Goal: Find specific page/section: Find specific page/section

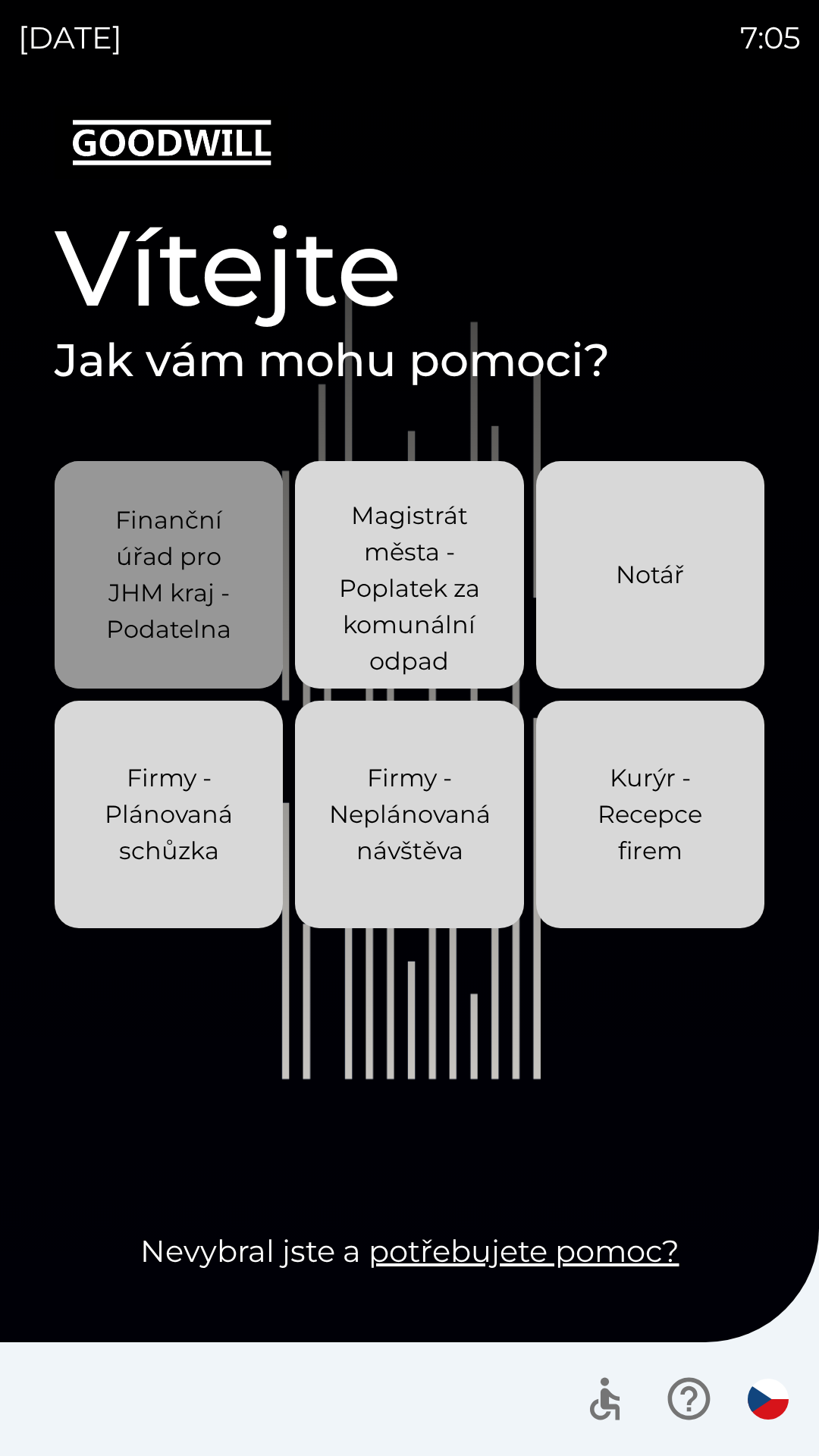
click at [214, 591] on p "Finanční úřad pro JHM kraj - Podatelna" at bounding box center [169, 574] width 156 height 145
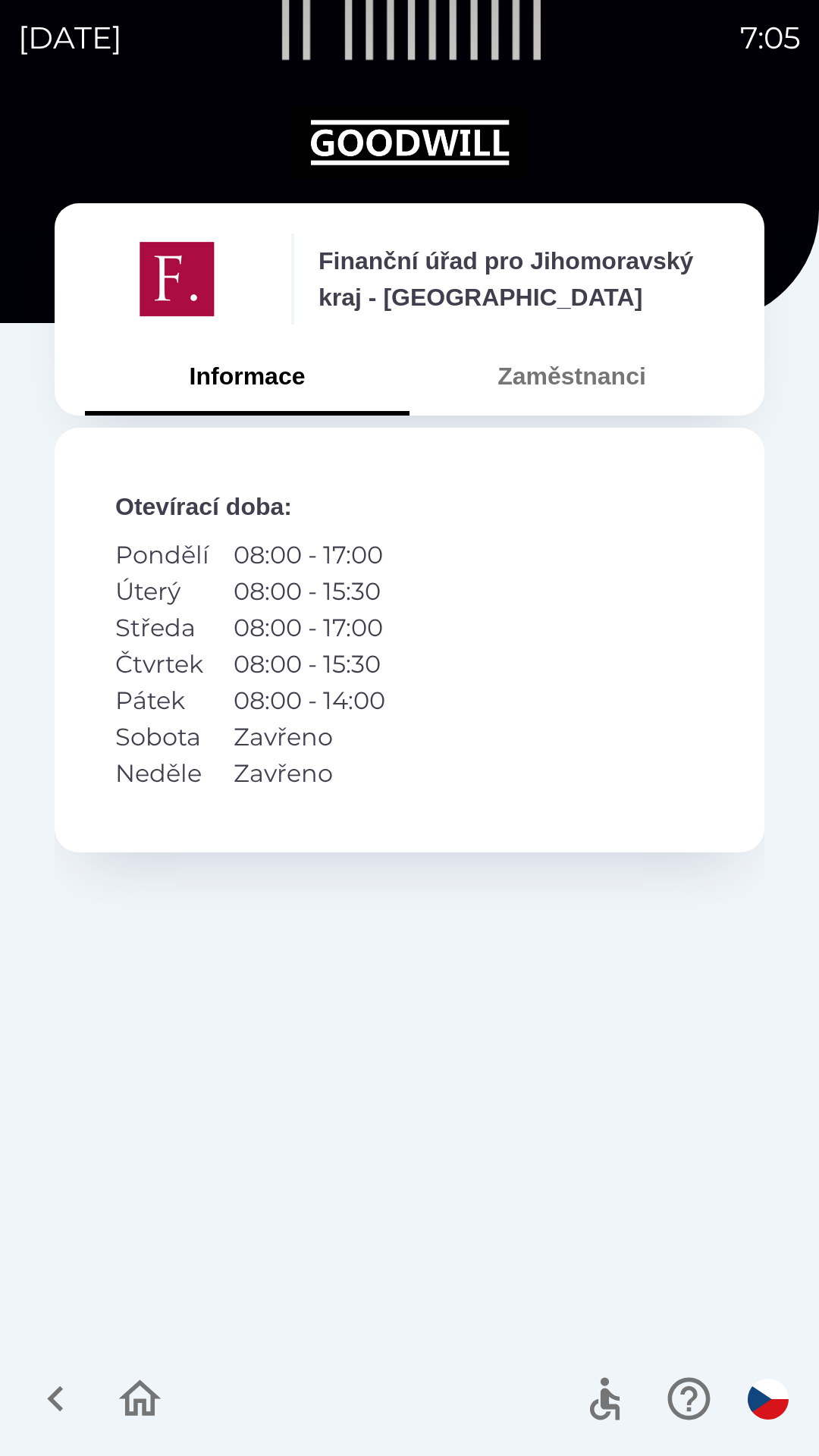
click at [583, 392] on button "Zaměstnanci" at bounding box center [572, 376] width 324 height 54
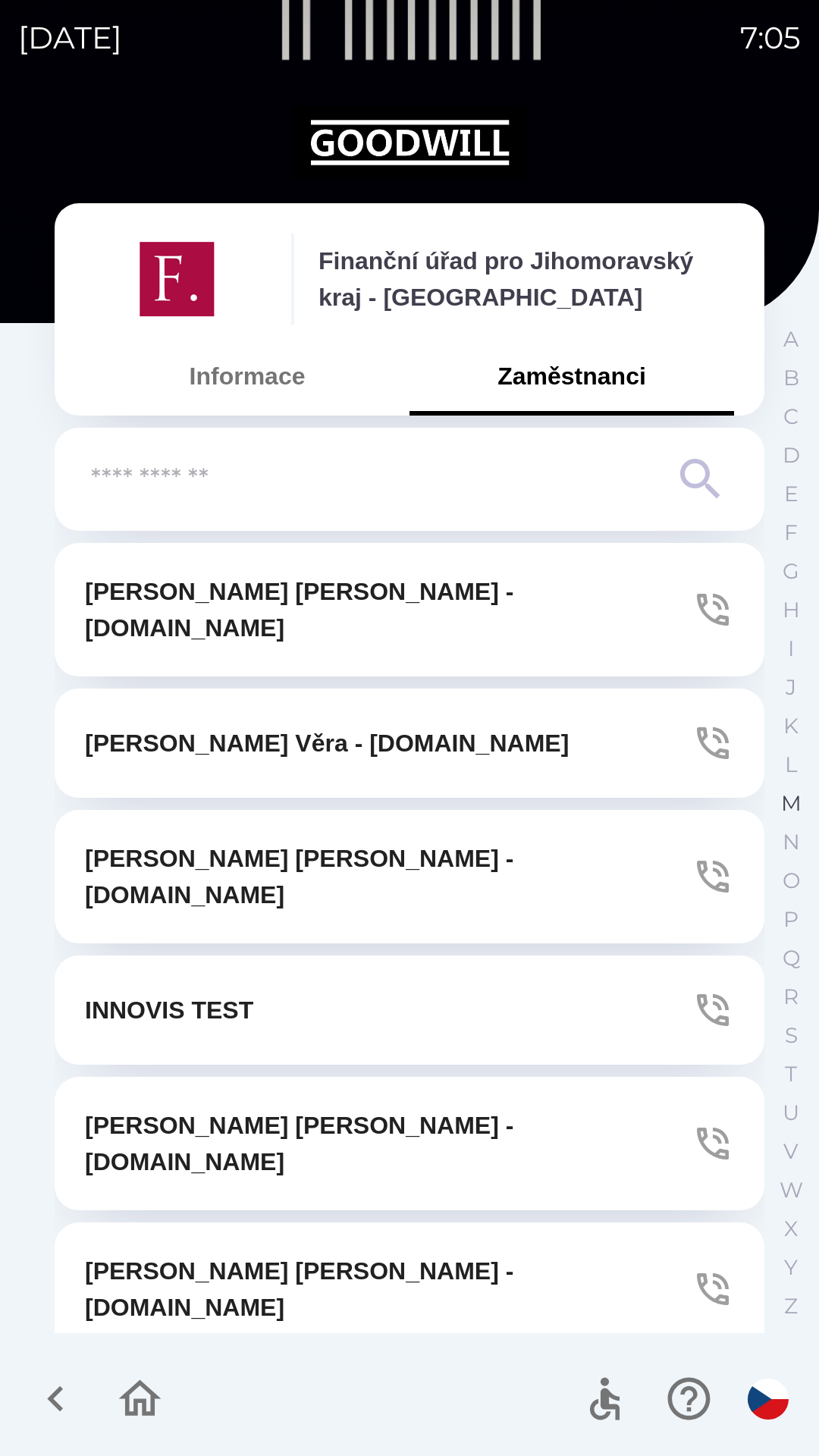
click at [798, 808] on p "M" at bounding box center [792, 804] width 21 height 26
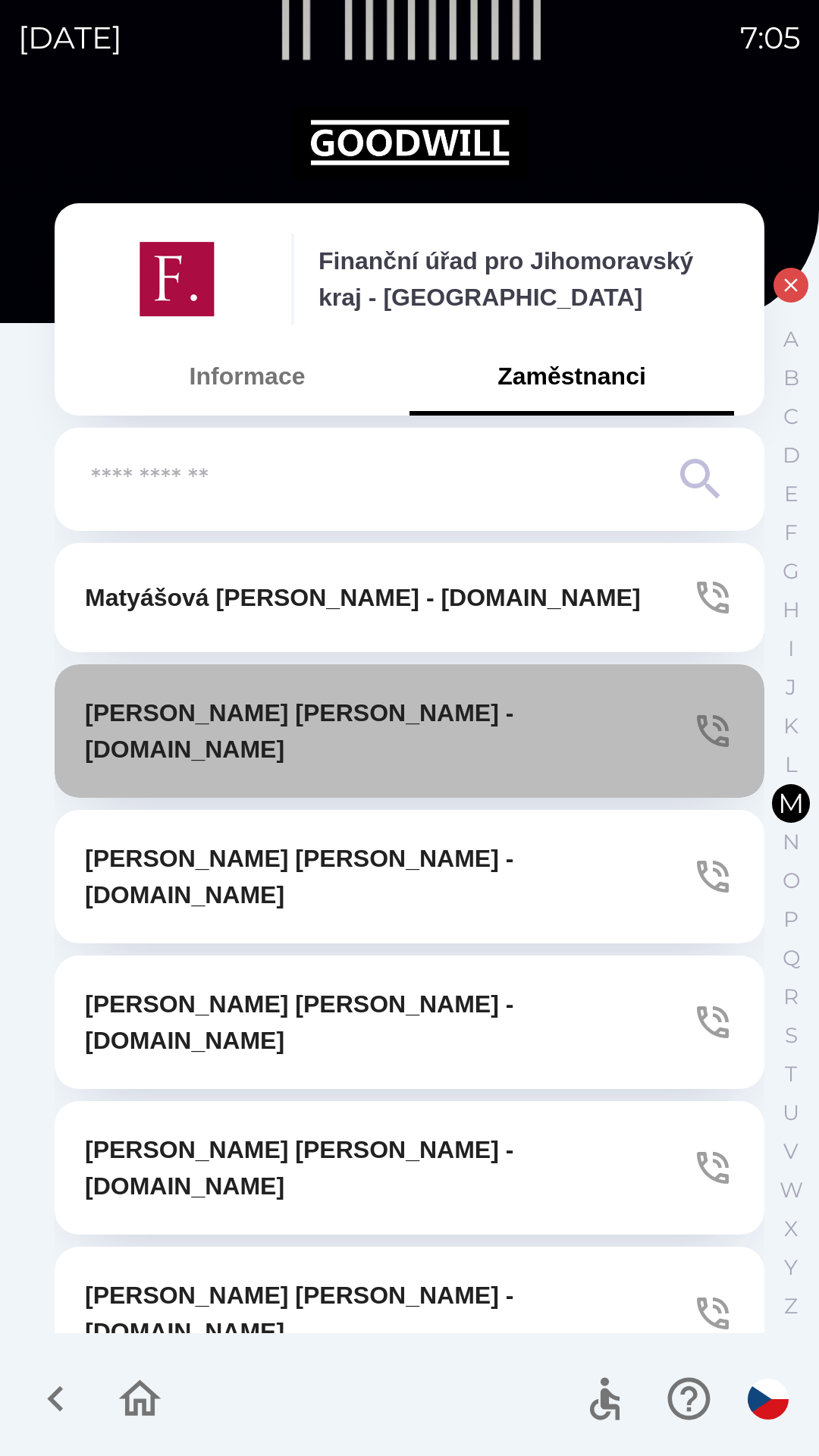
click at [698, 710] on icon "button" at bounding box center [712, 731] width 42 height 42
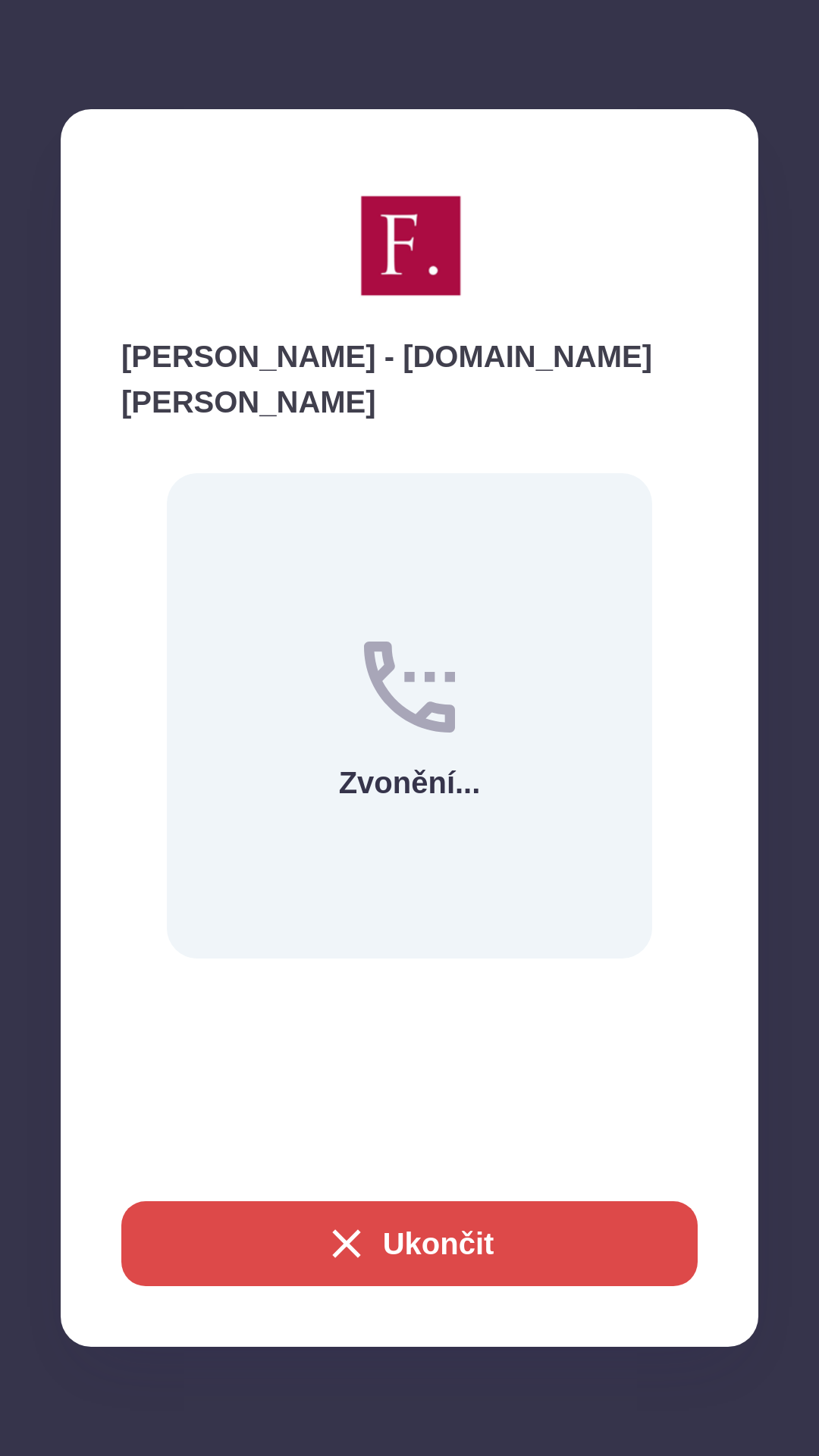
click at [354, 1244] on icon "button" at bounding box center [347, 1244] width 49 height 49
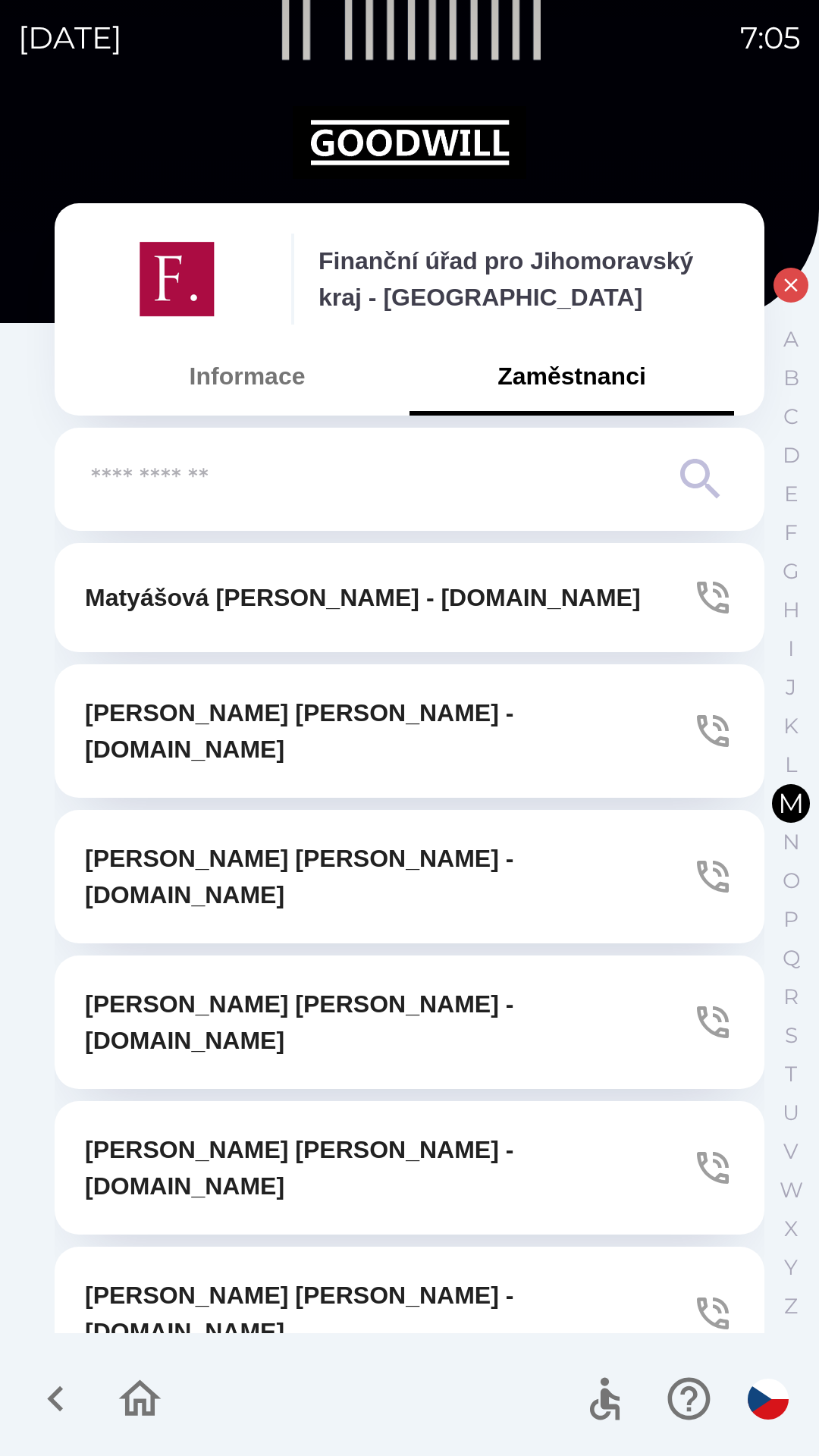
click at [156, 1411] on icon "button" at bounding box center [140, 1399] width 51 height 51
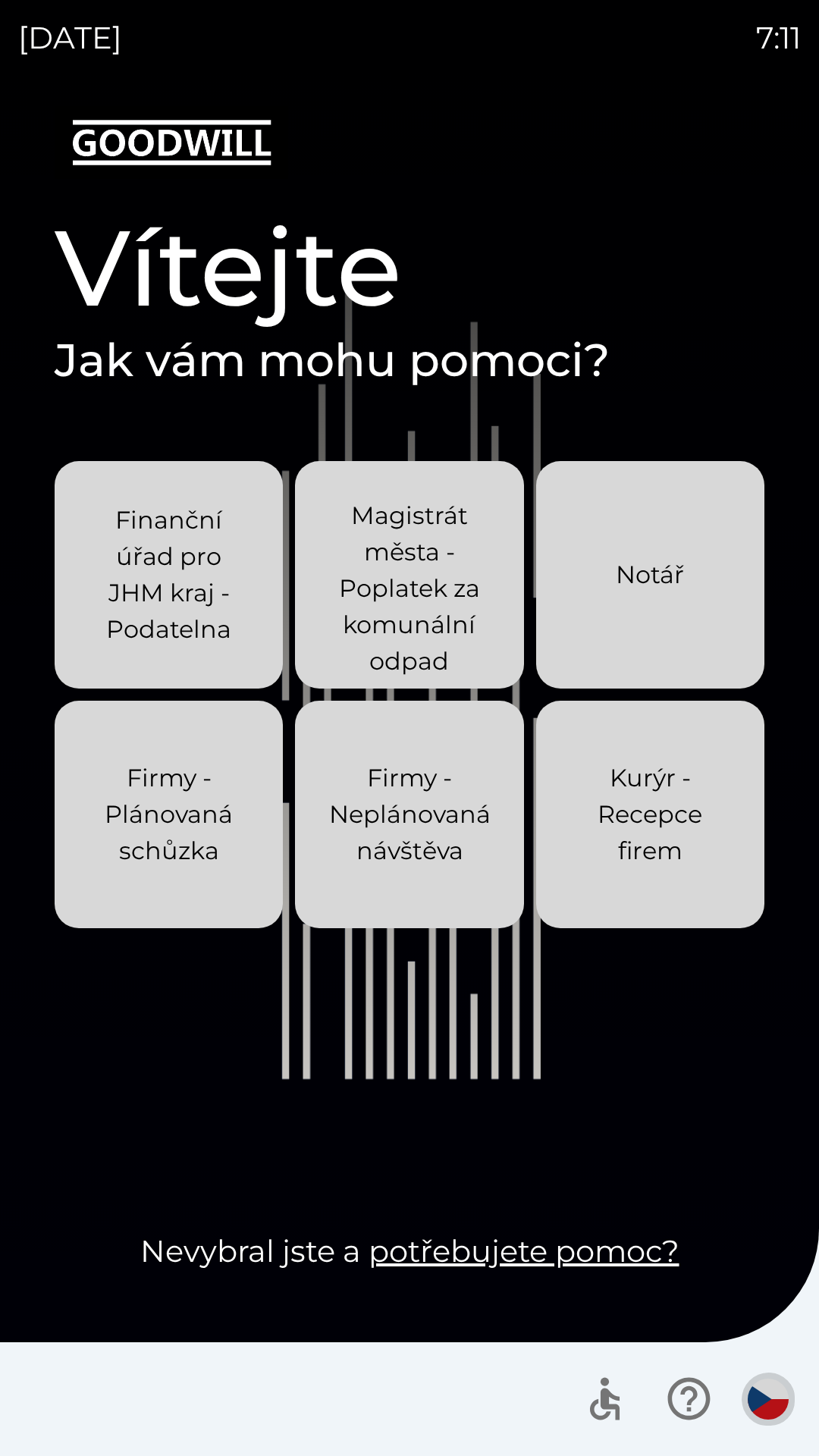
click at [767, 1396] on img "button" at bounding box center [768, 1400] width 41 height 41
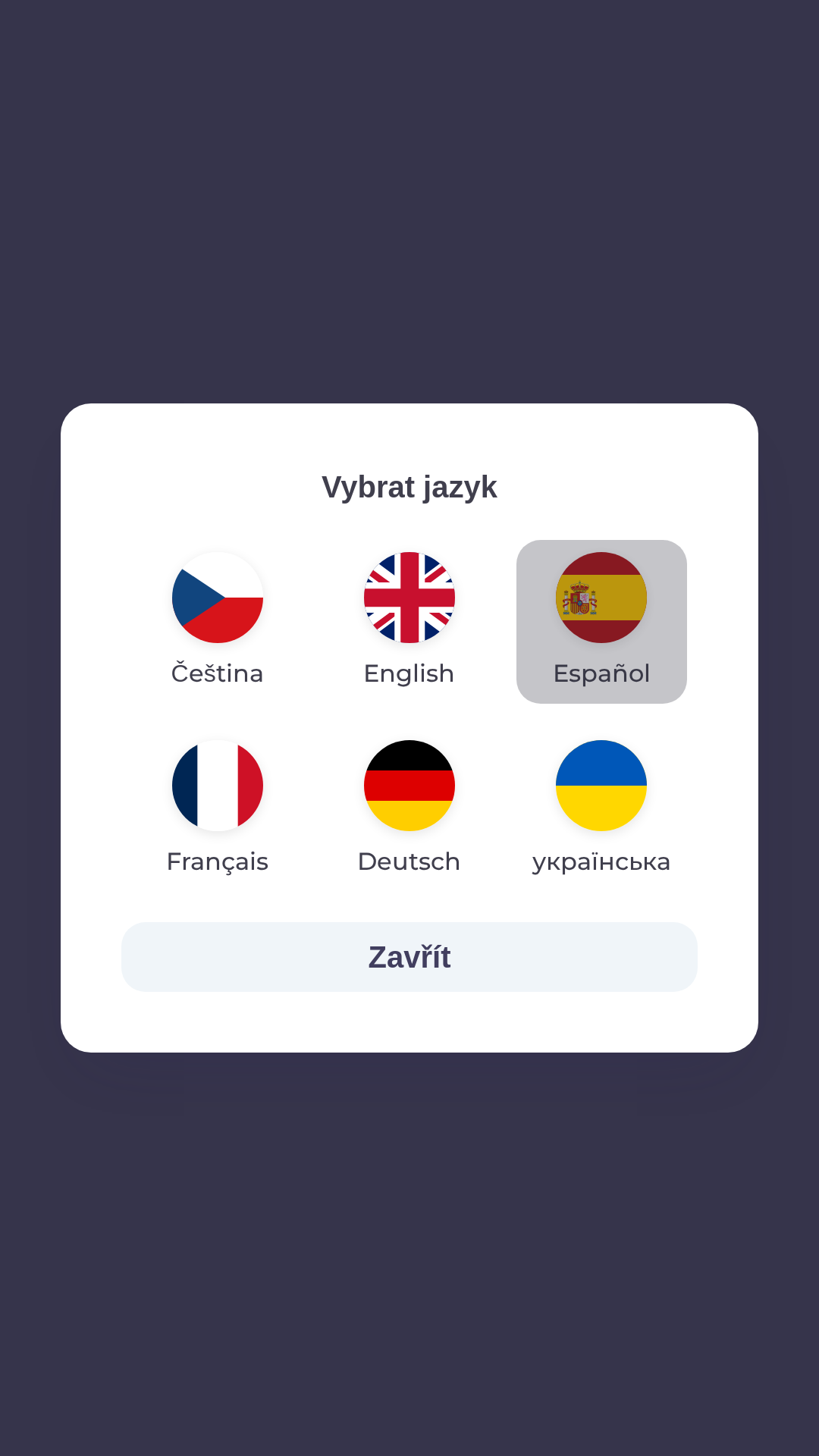
click at [580, 615] on img "button" at bounding box center [601, 597] width 91 height 91
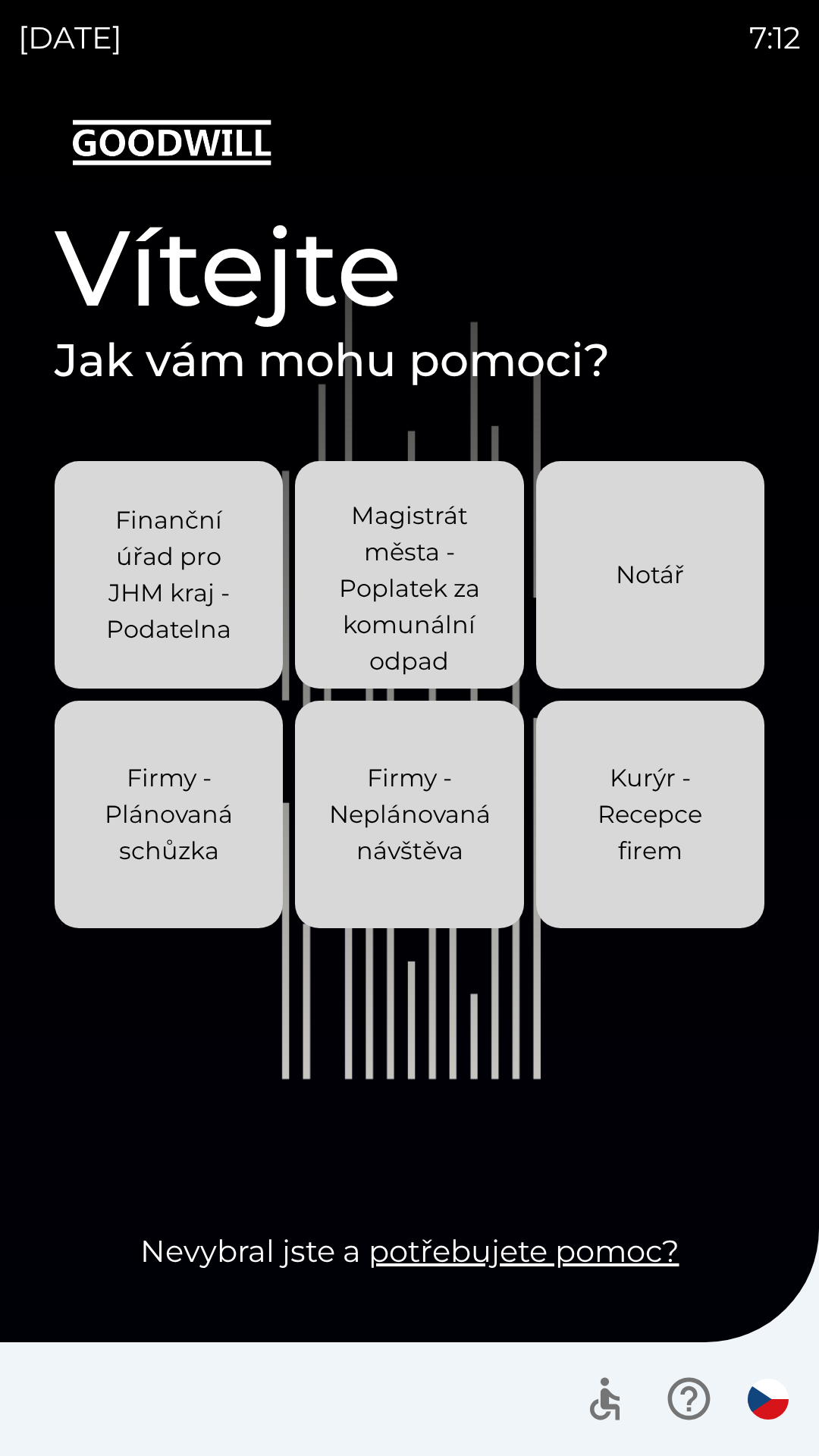
click at [438, 649] on p "Magistrát města - Poplatek za komunální odpad" at bounding box center [410, 588] width 156 height 182
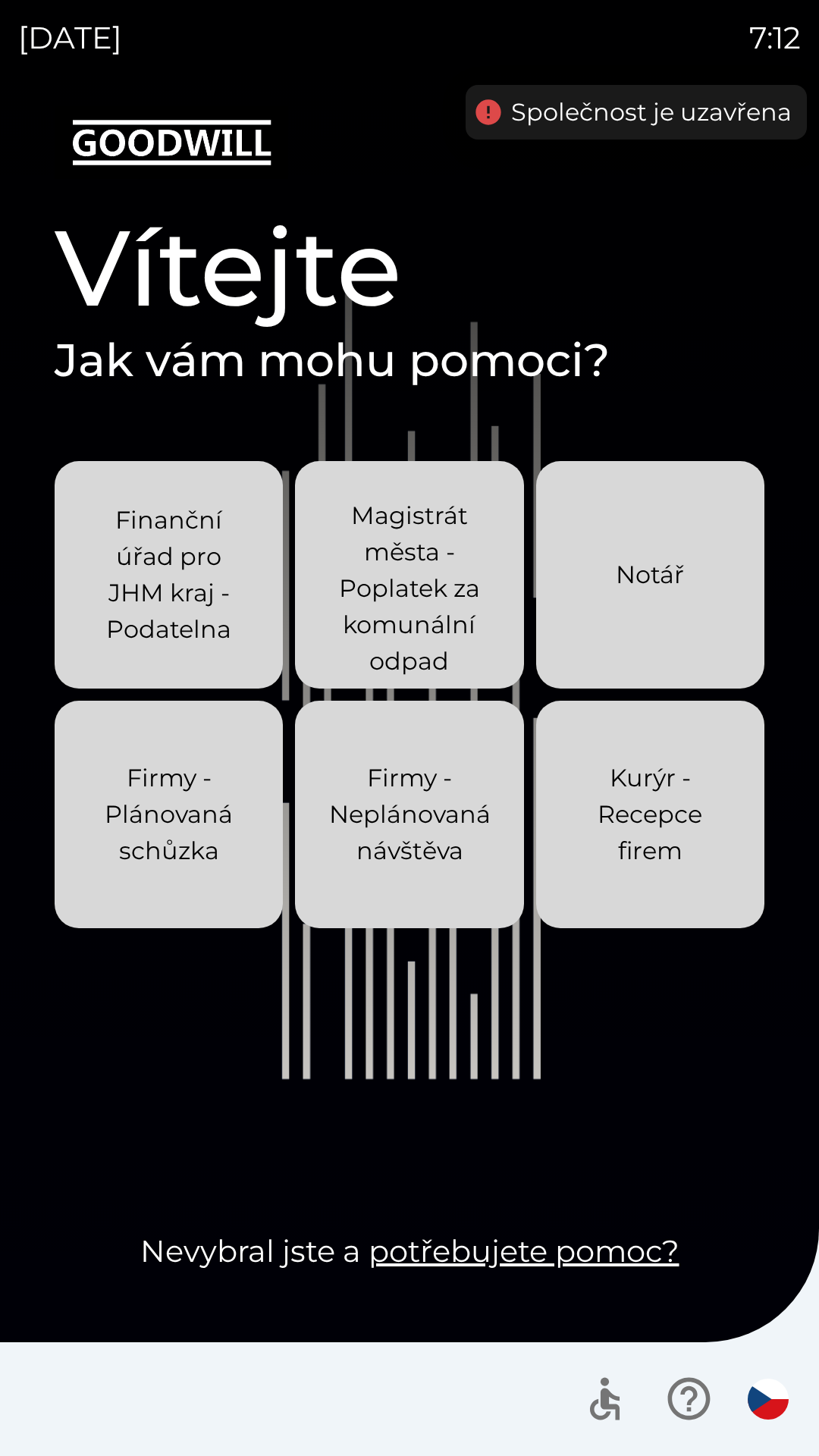
click at [418, 615] on p "Magistrát města - Poplatek za komunální odpad" at bounding box center [410, 588] width 156 height 182
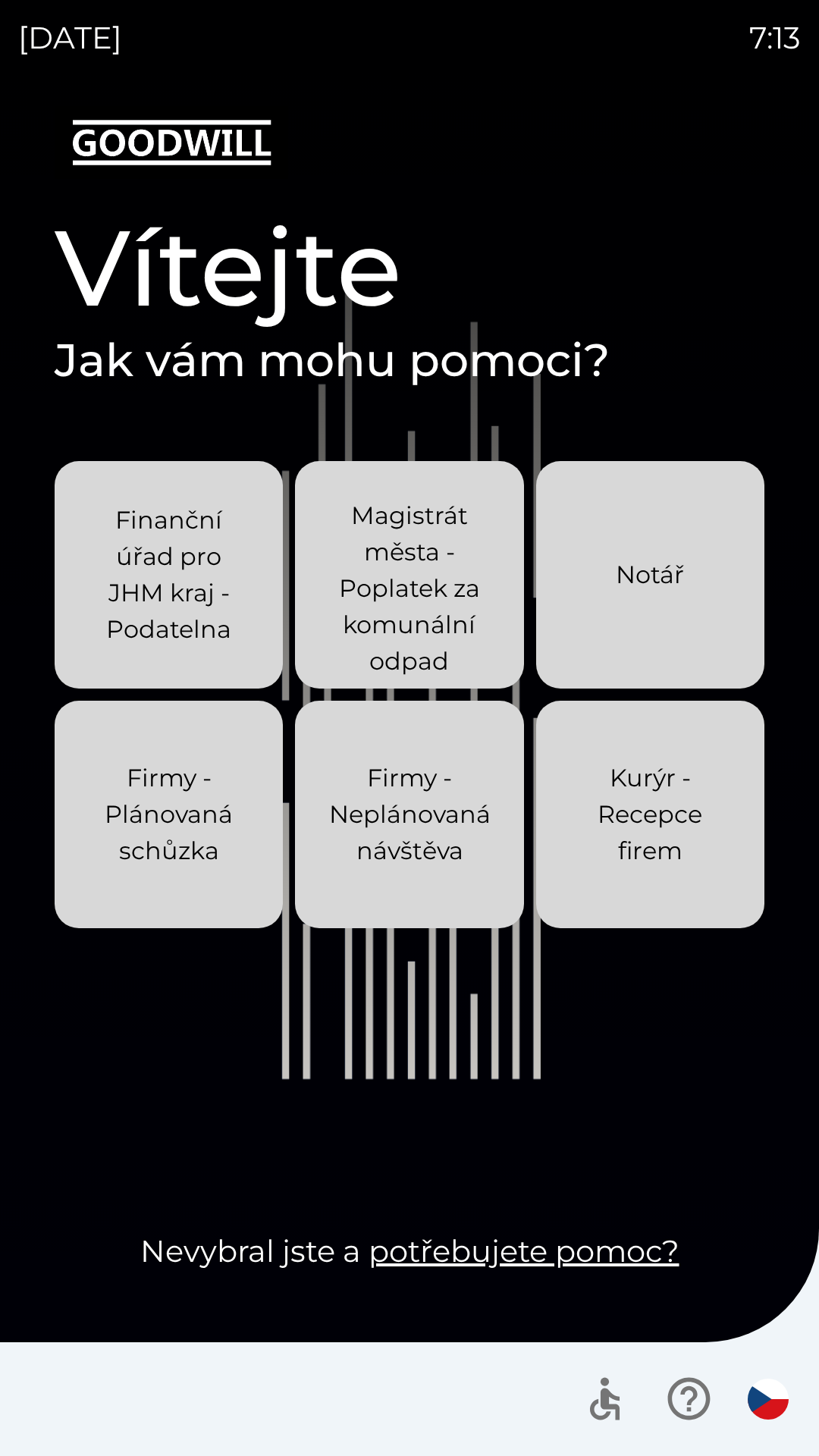
click at [157, 600] on p "Finanční úřad pro JHM kraj - Podatelna" at bounding box center [169, 574] width 156 height 145
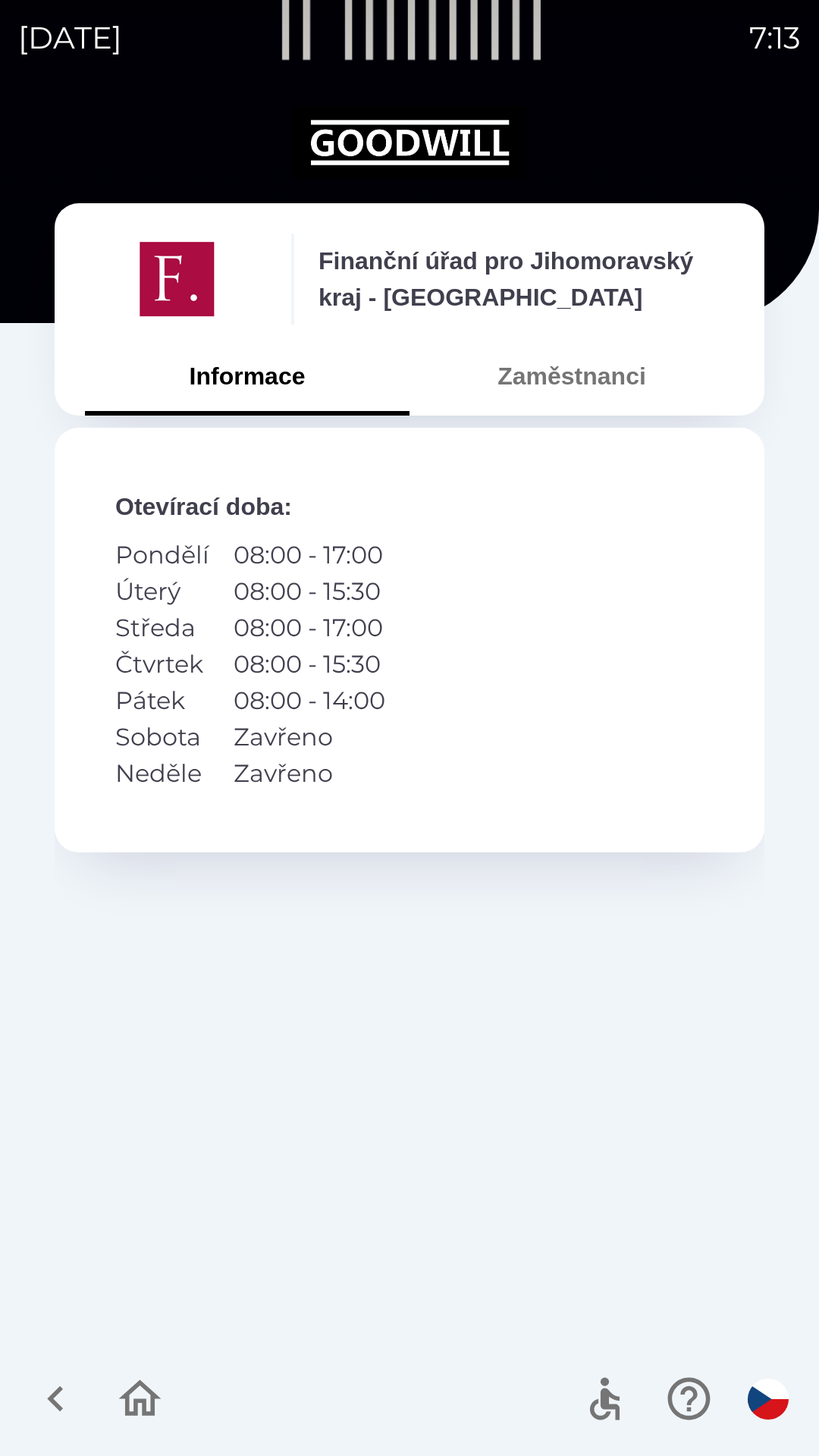
click at [590, 386] on button "Zaměstnanci" at bounding box center [572, 376] width 324 height 54
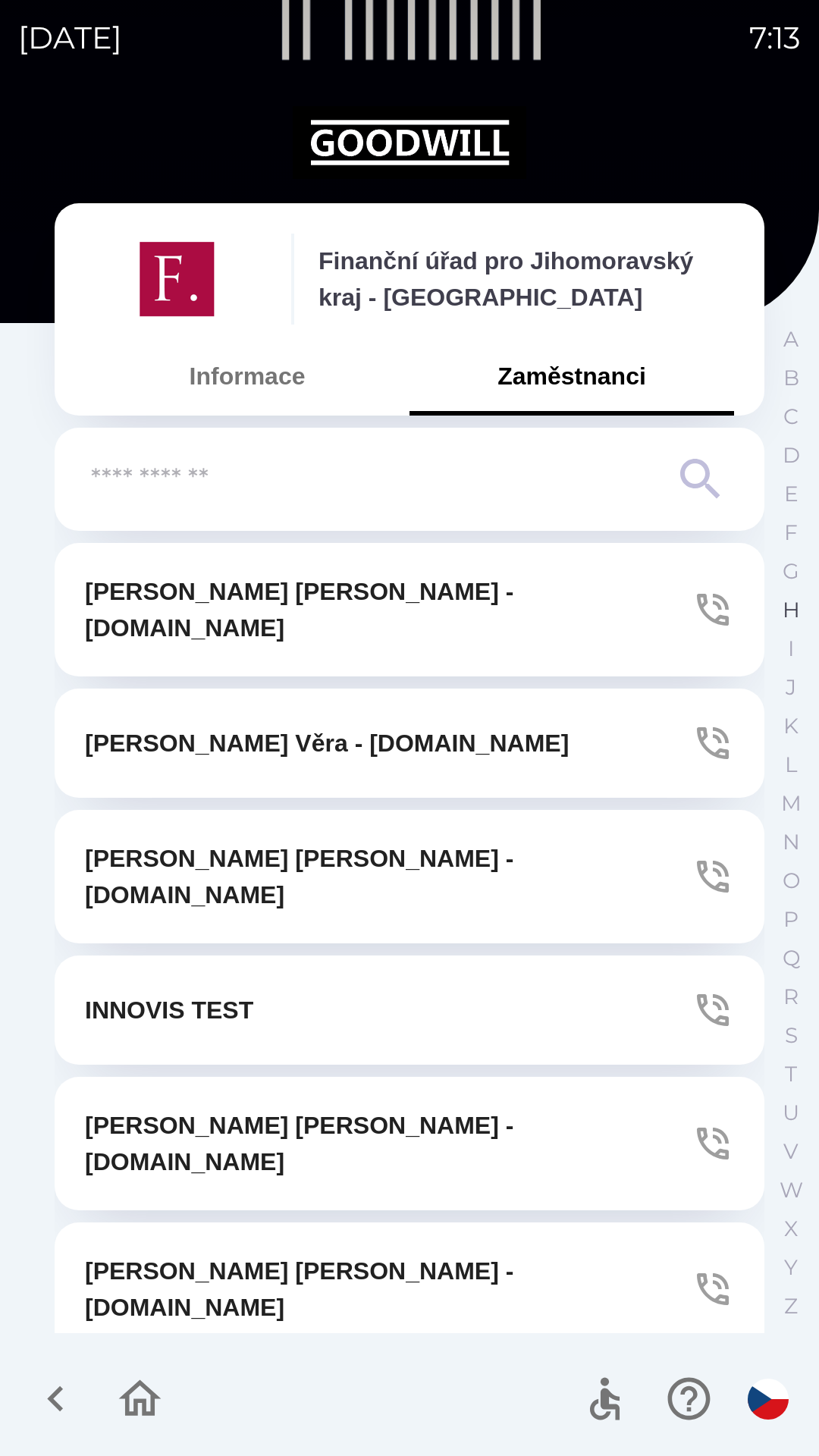
click at [797, 616] on p "H" at bounding box center [791, 610] width 18 height 26
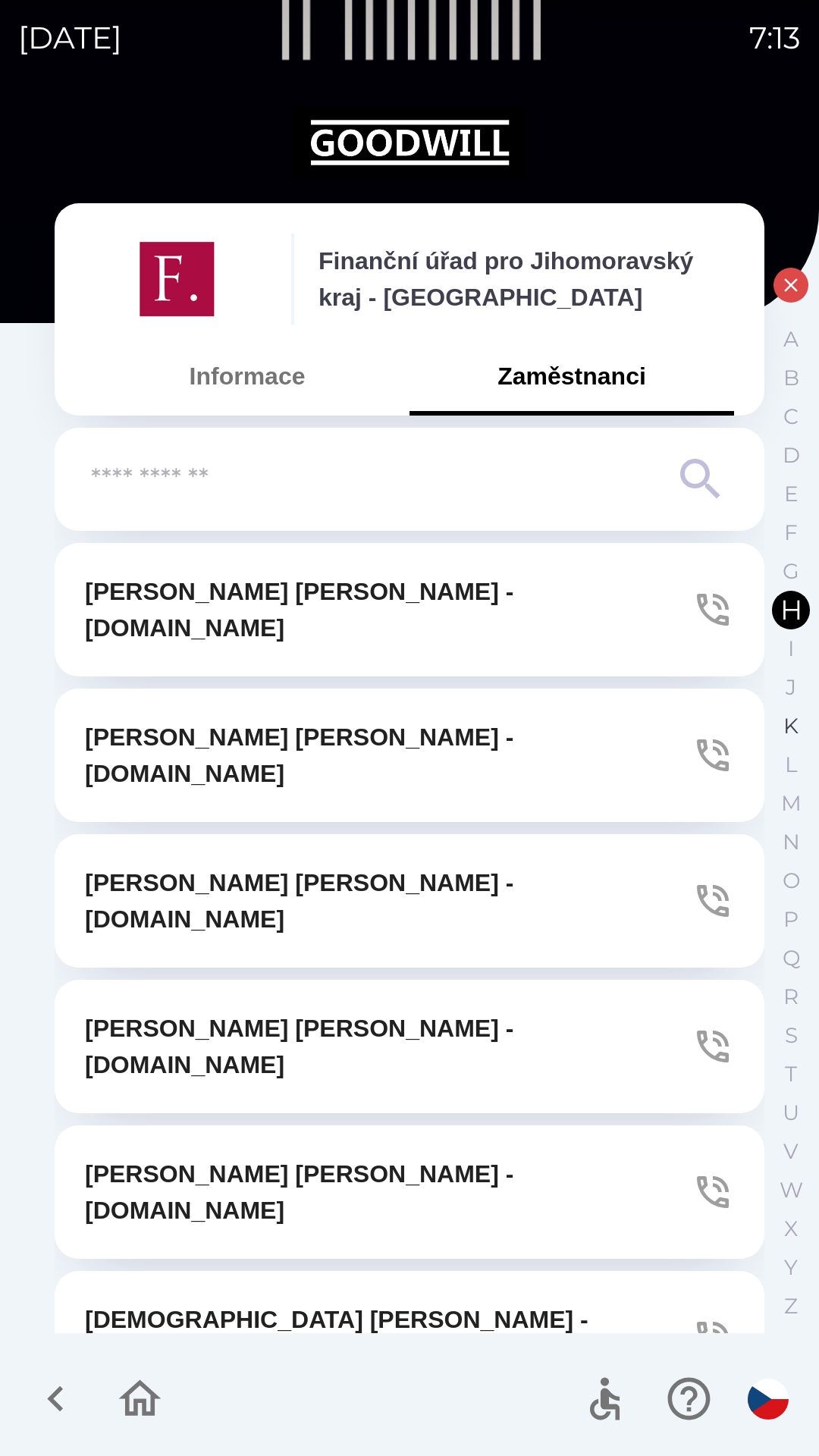
click at [792, 730] on p "K" at bounding box center [791, 726] width 15 height 26
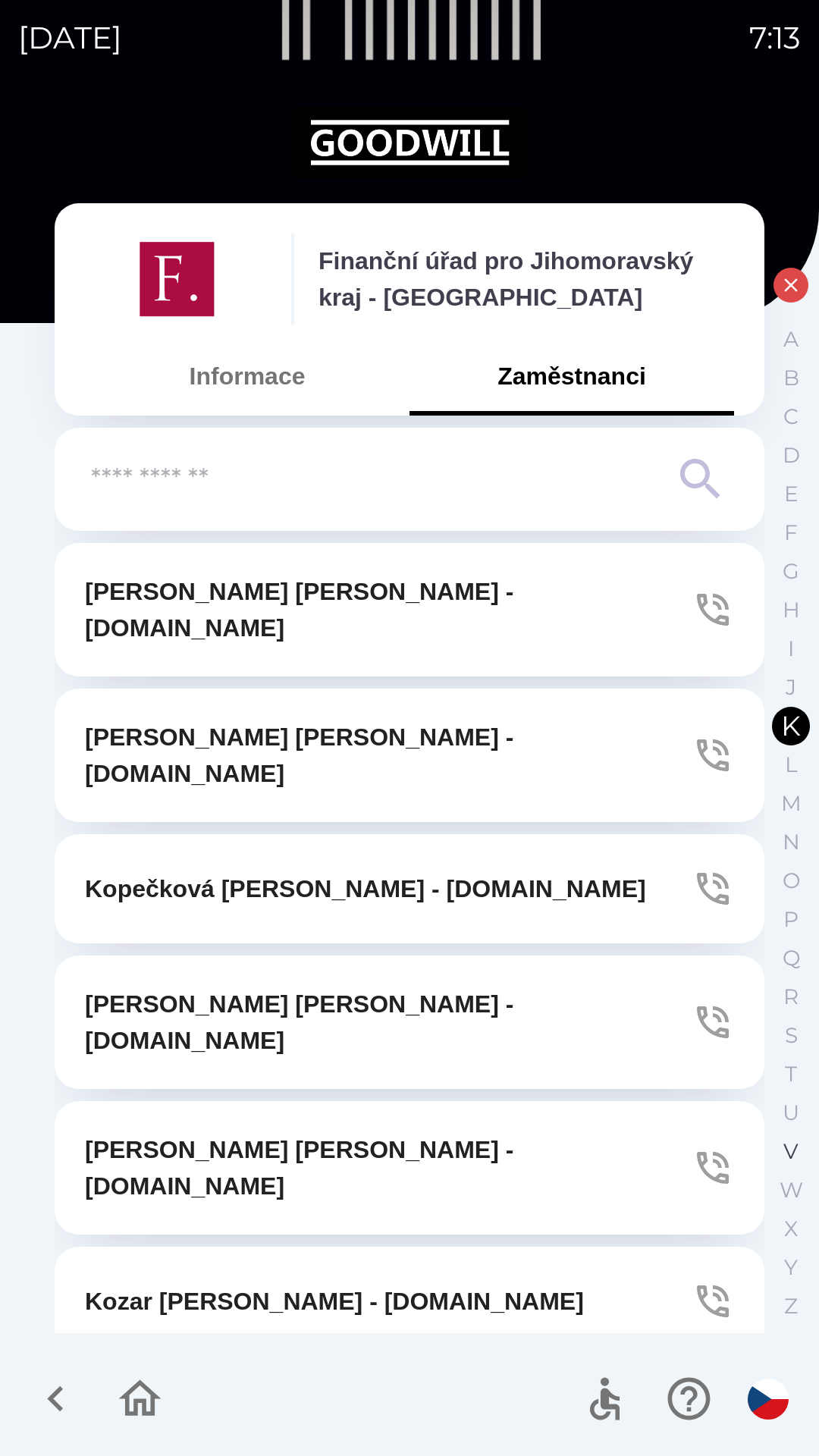
click at [786, 1151] on p "V" at bounding box center [791, 1151] width 15 height 26
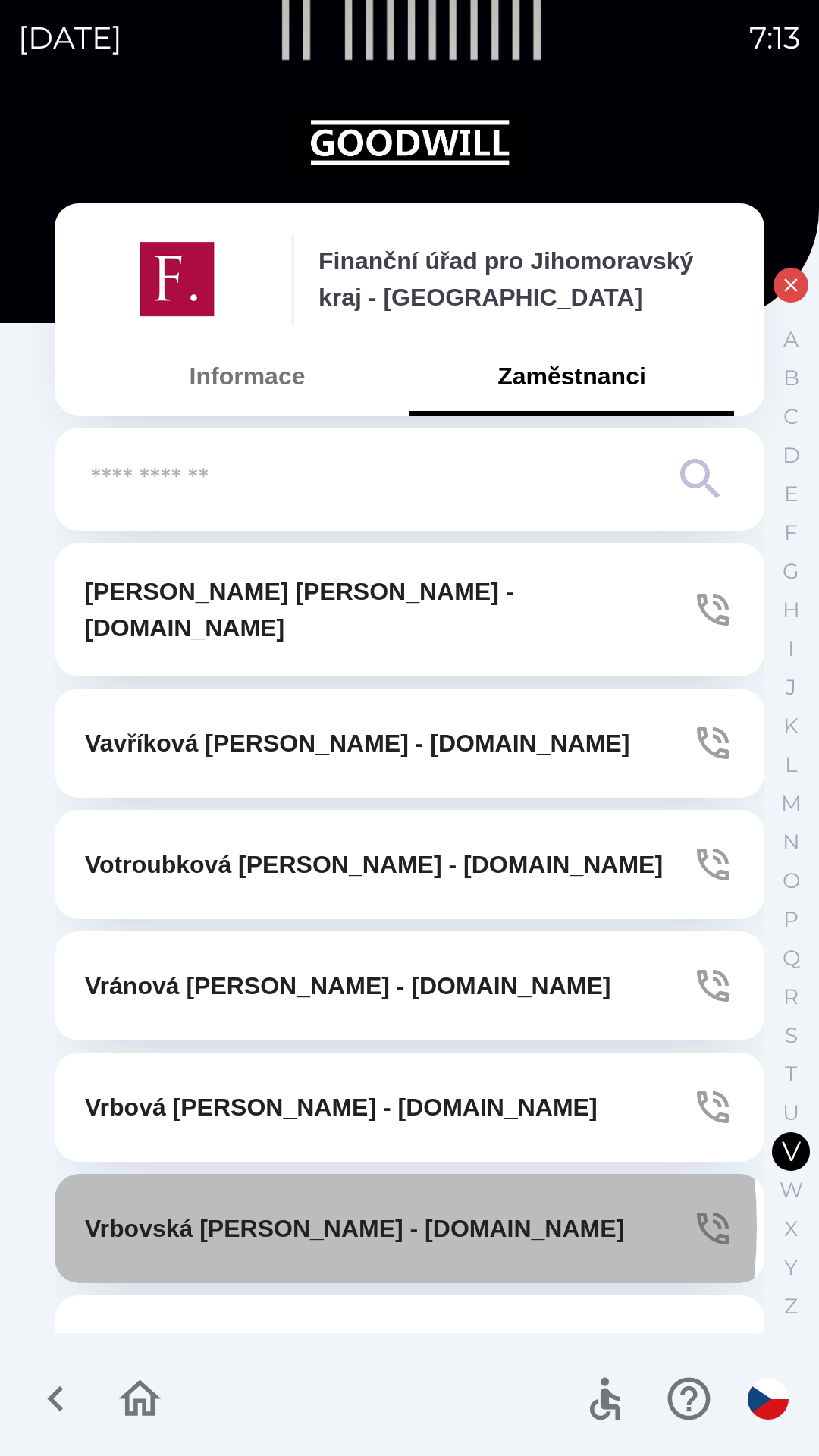
click at [250, 1211] on p "[PERSON_NAME] - [DOMAIN_NAME]" at bounding box center [355, 1228] width 540 height 37
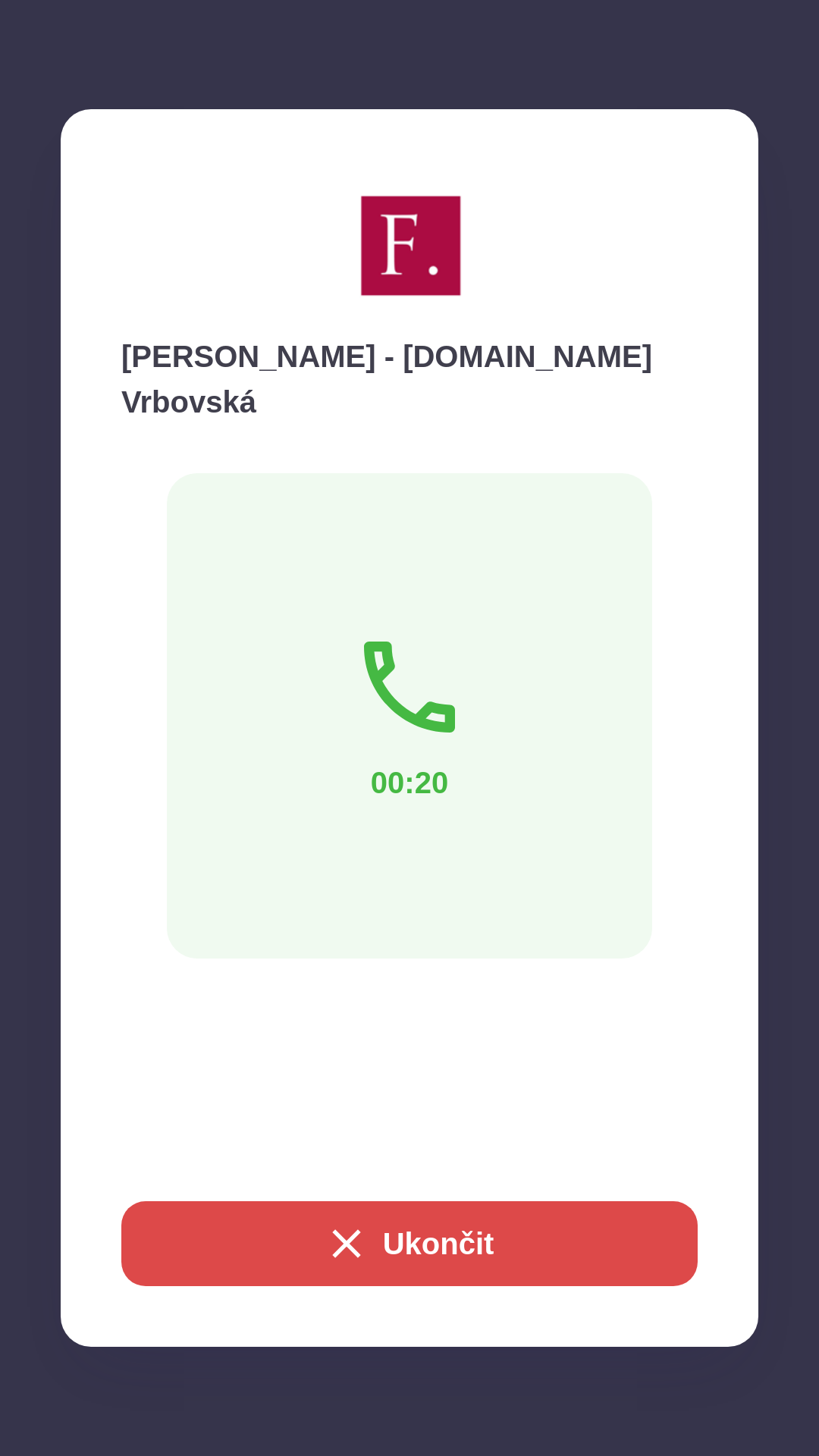
click at [418, 1245] on button "Ukončit" at bounding box center [410, 1243] width 576 height 85
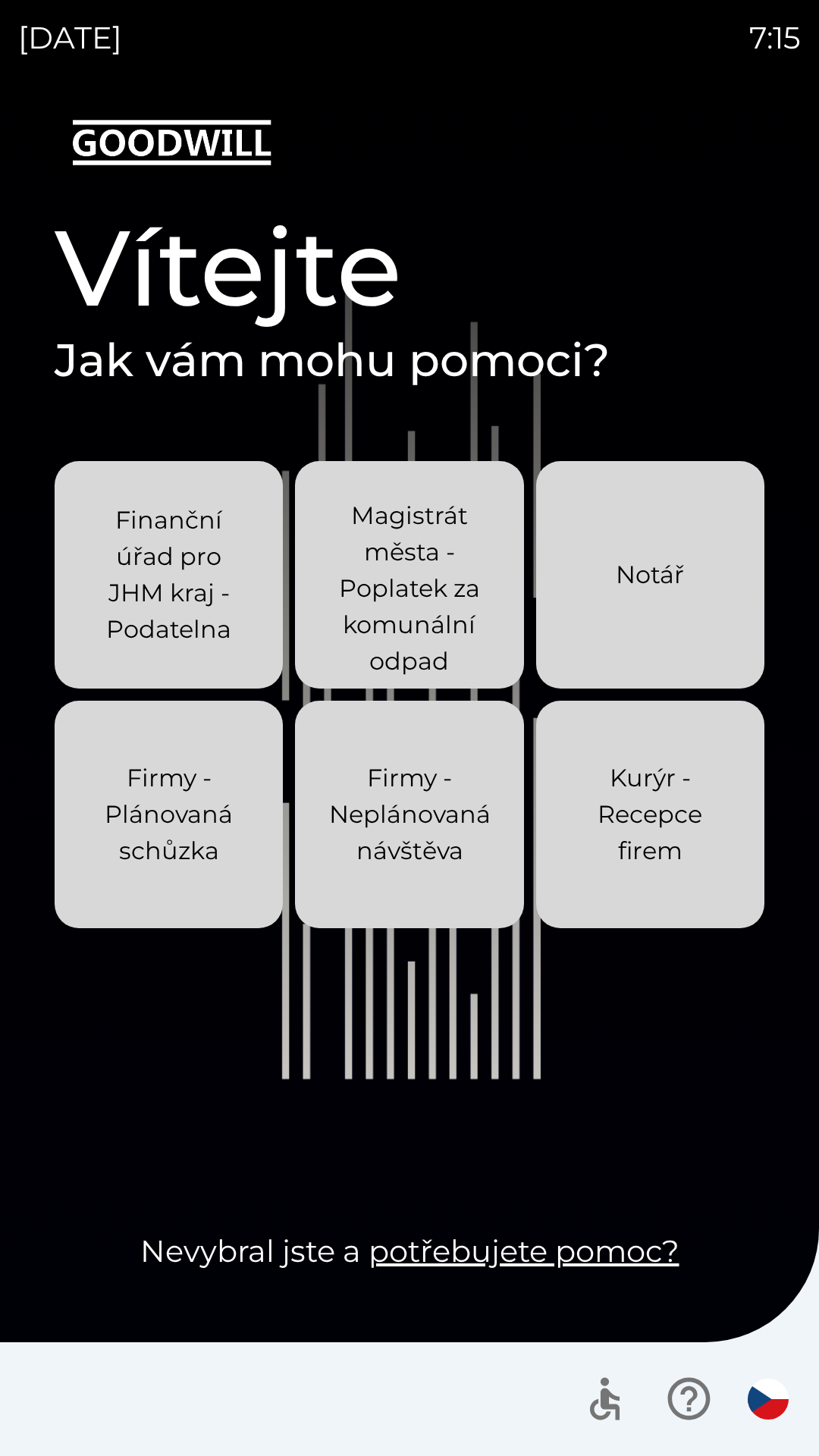
click at [774, 1397] on img "button" at bounding box center [768, 1400] width 41 height 41
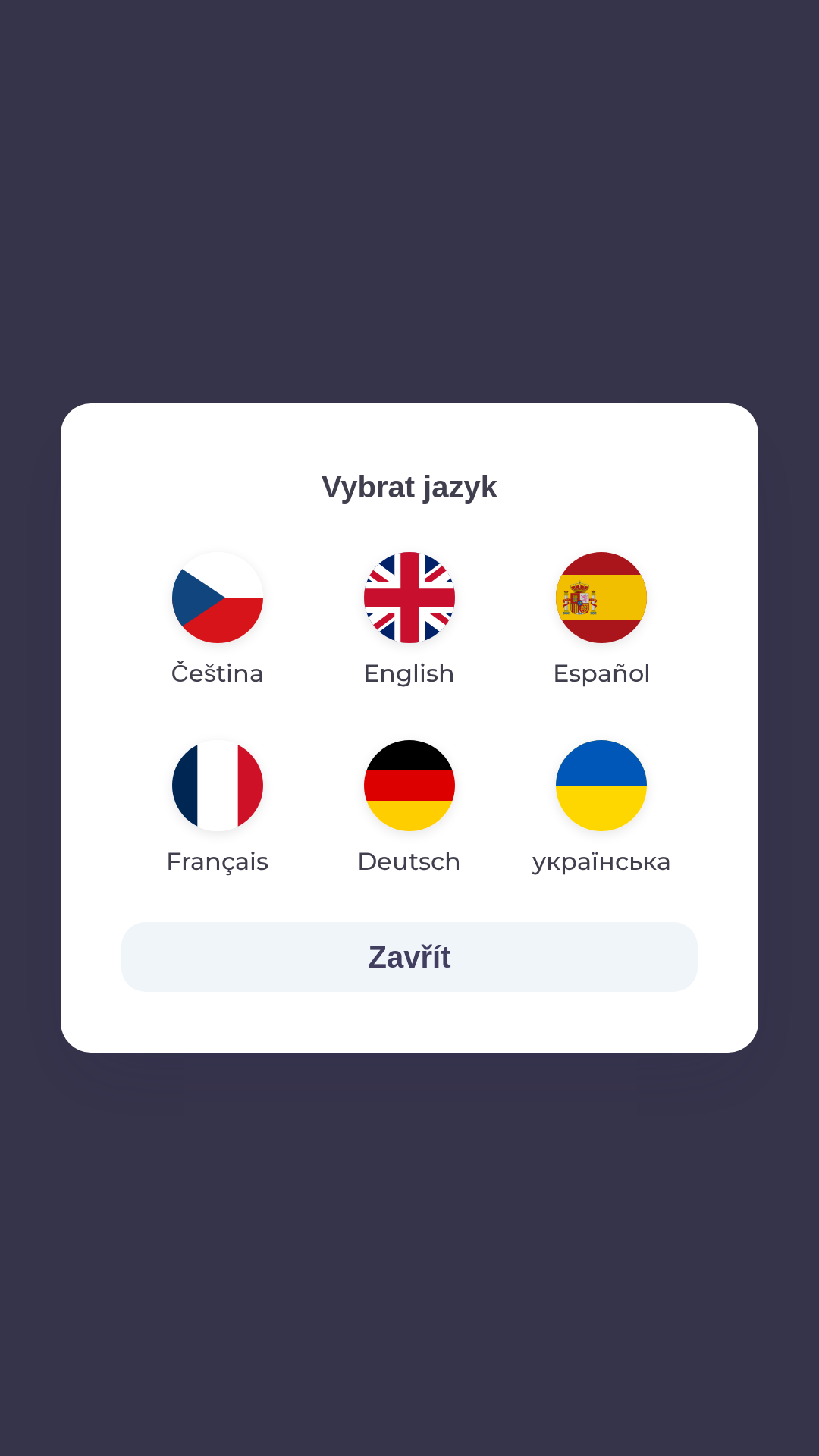
click at [596, 794] on img "button" at bounding box center [601, 785] width 91 height 91
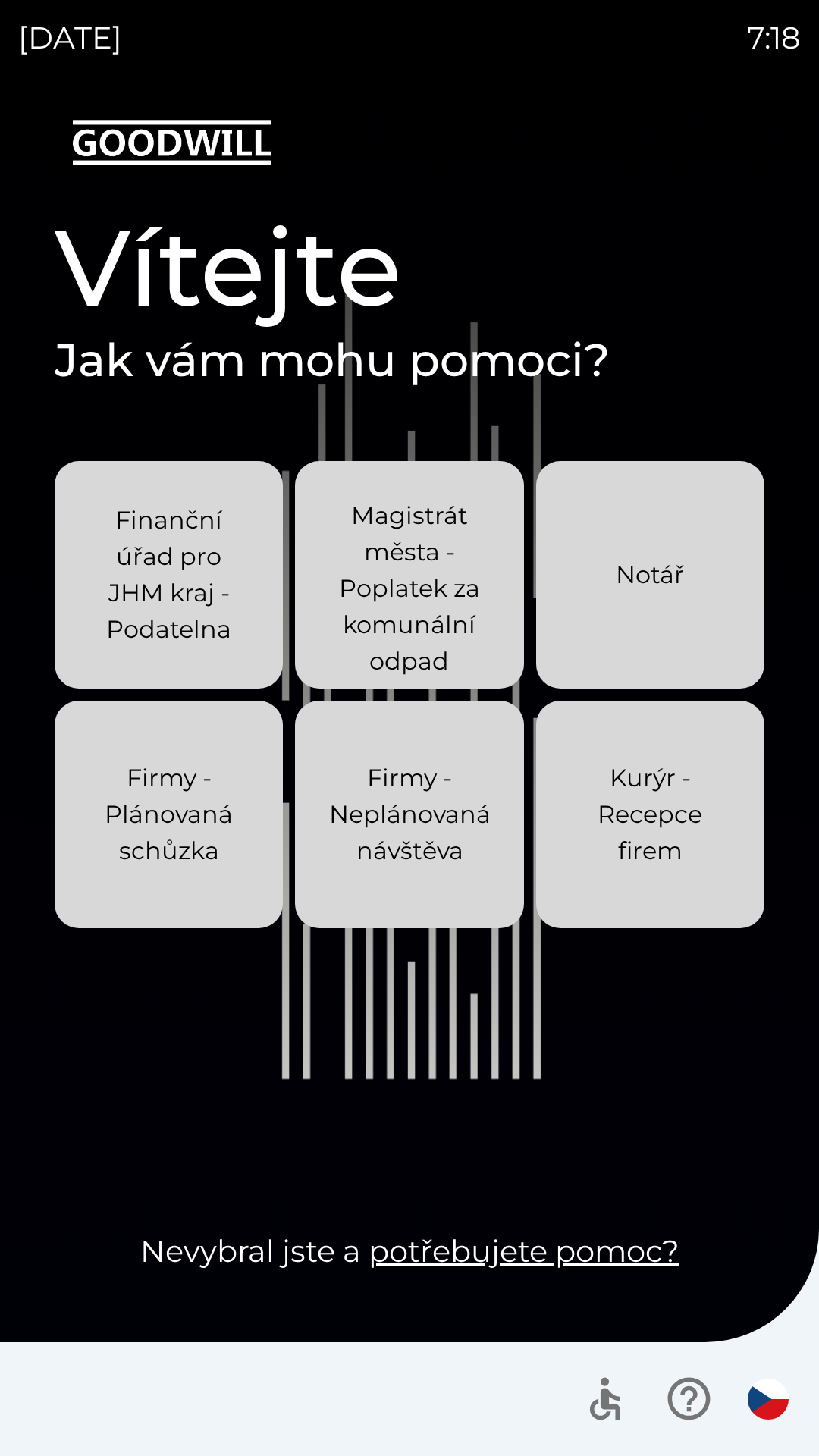
click at [181, 559] on p "Finanční úřad pro JHM kraj - Podatelna" at bounding box center [169, 574] width 156 height 145
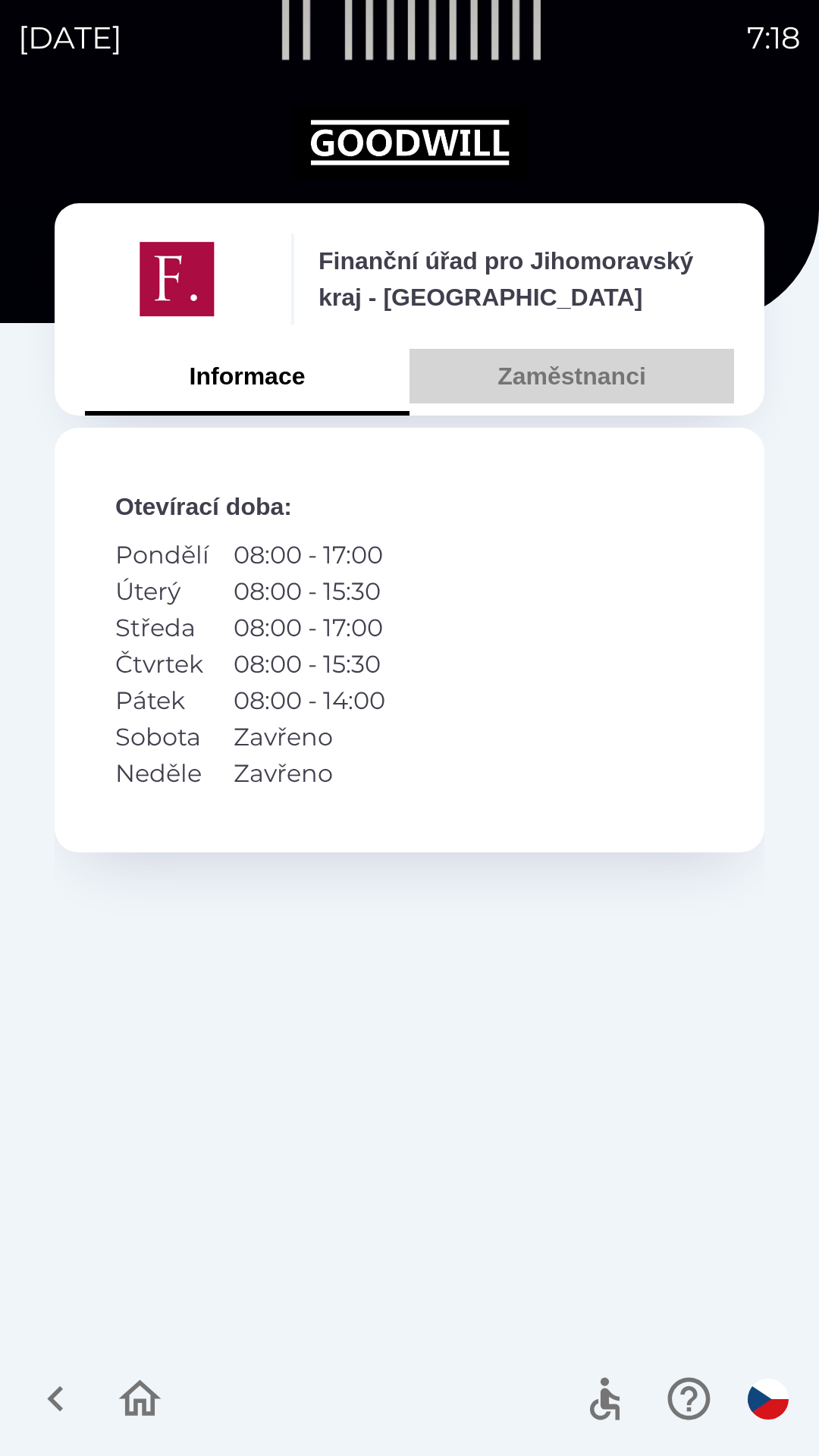
click at [587, 374] on button "Zaměstnanci" at bounding box center [572, 376] width 324 height 54
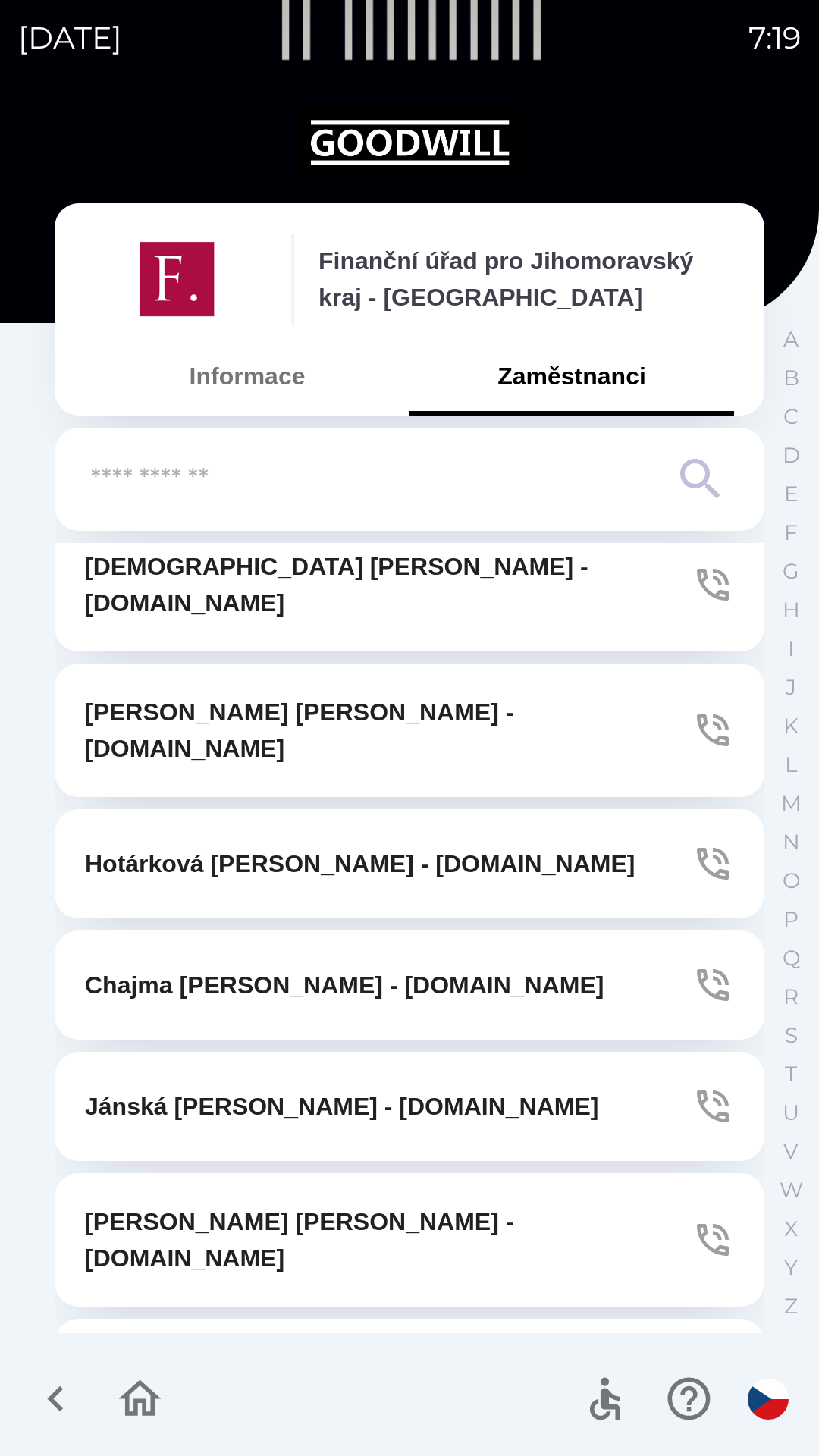
scroll to position [1283, 0]
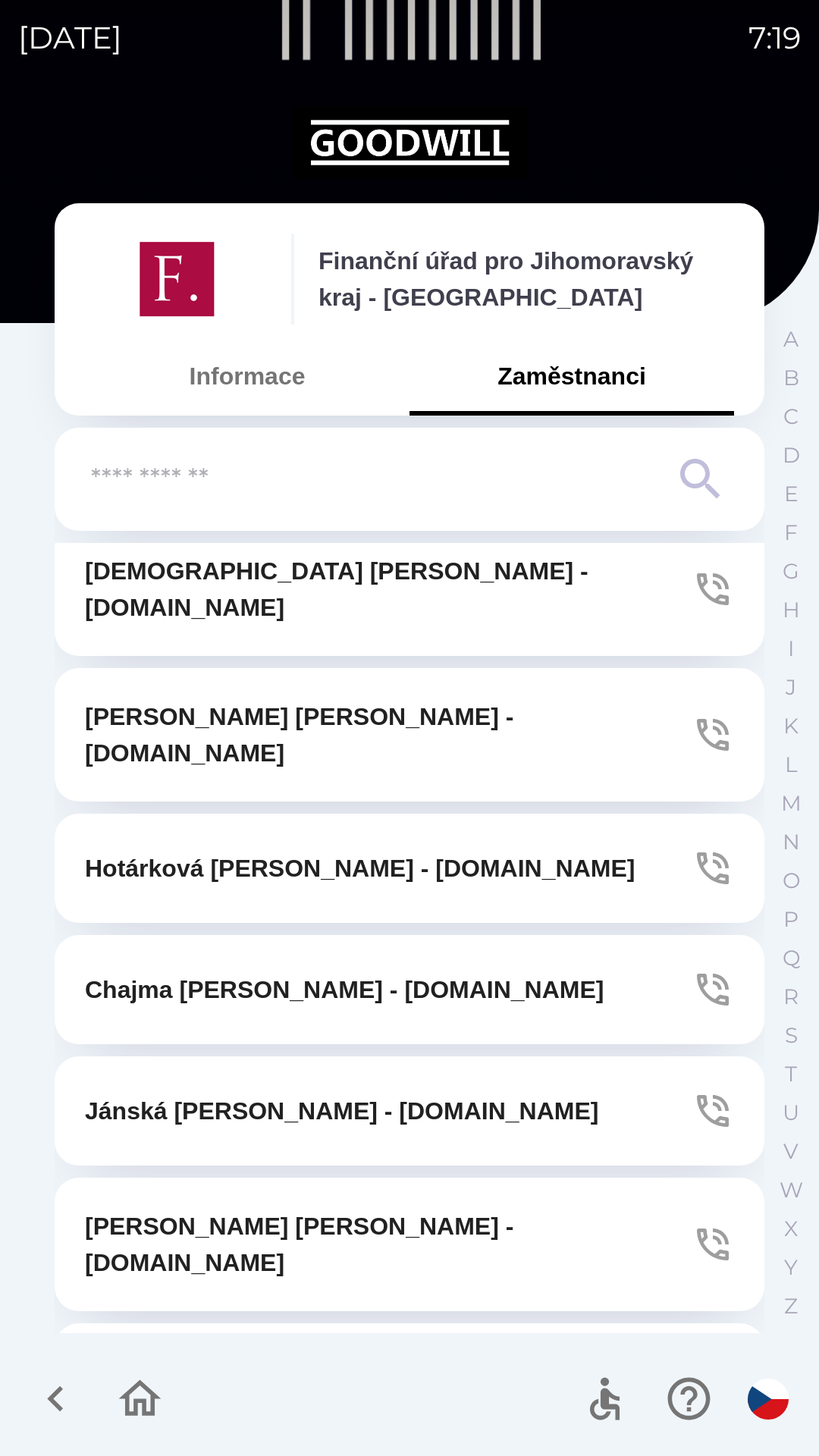
click at [707, 853] on icon "button" at bounding box center [713, 869] width 32 height 32
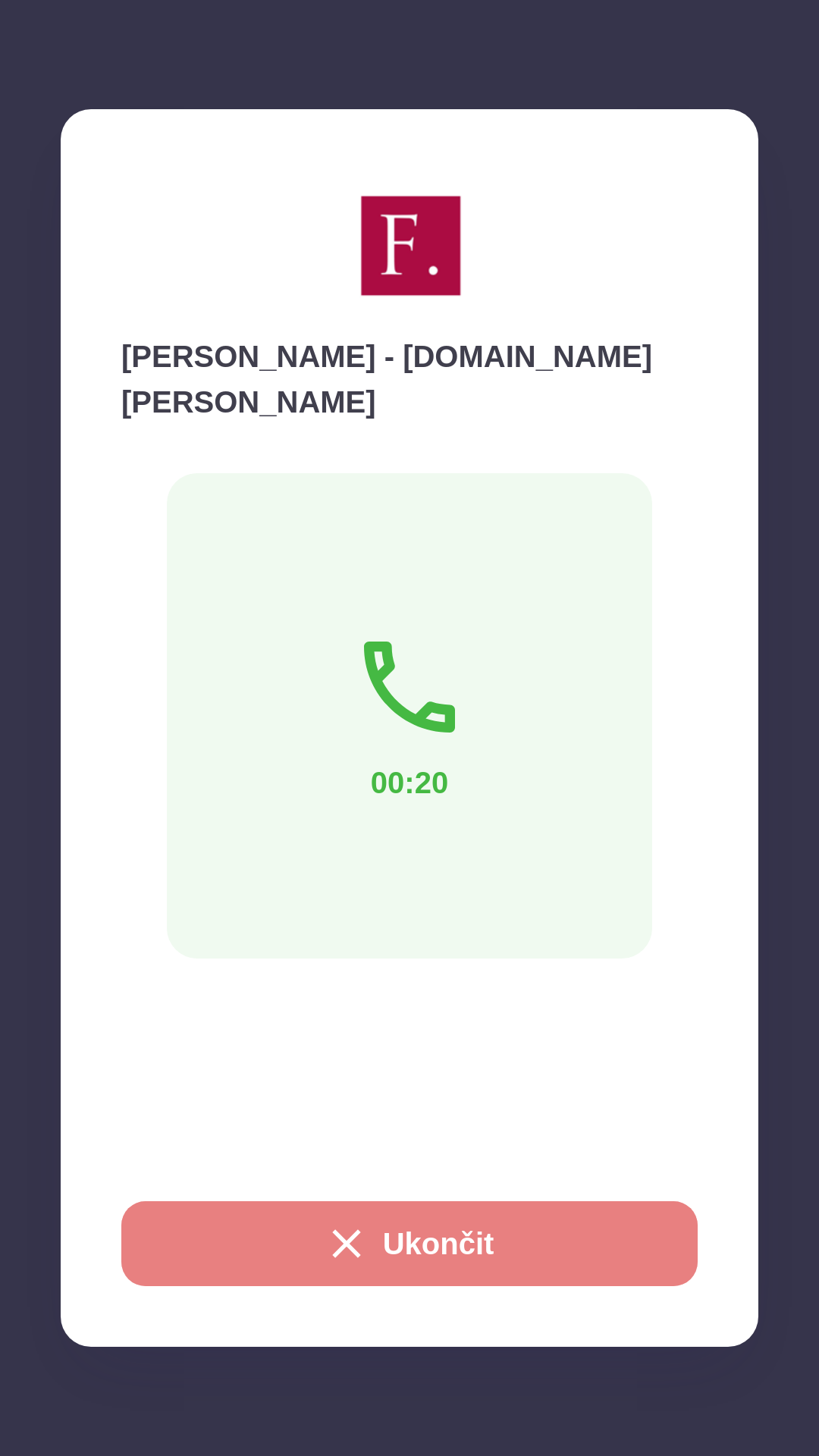
click at [416, 1241] on button "Ukončit" at bounding box center [410, 1243] width 576 height 85
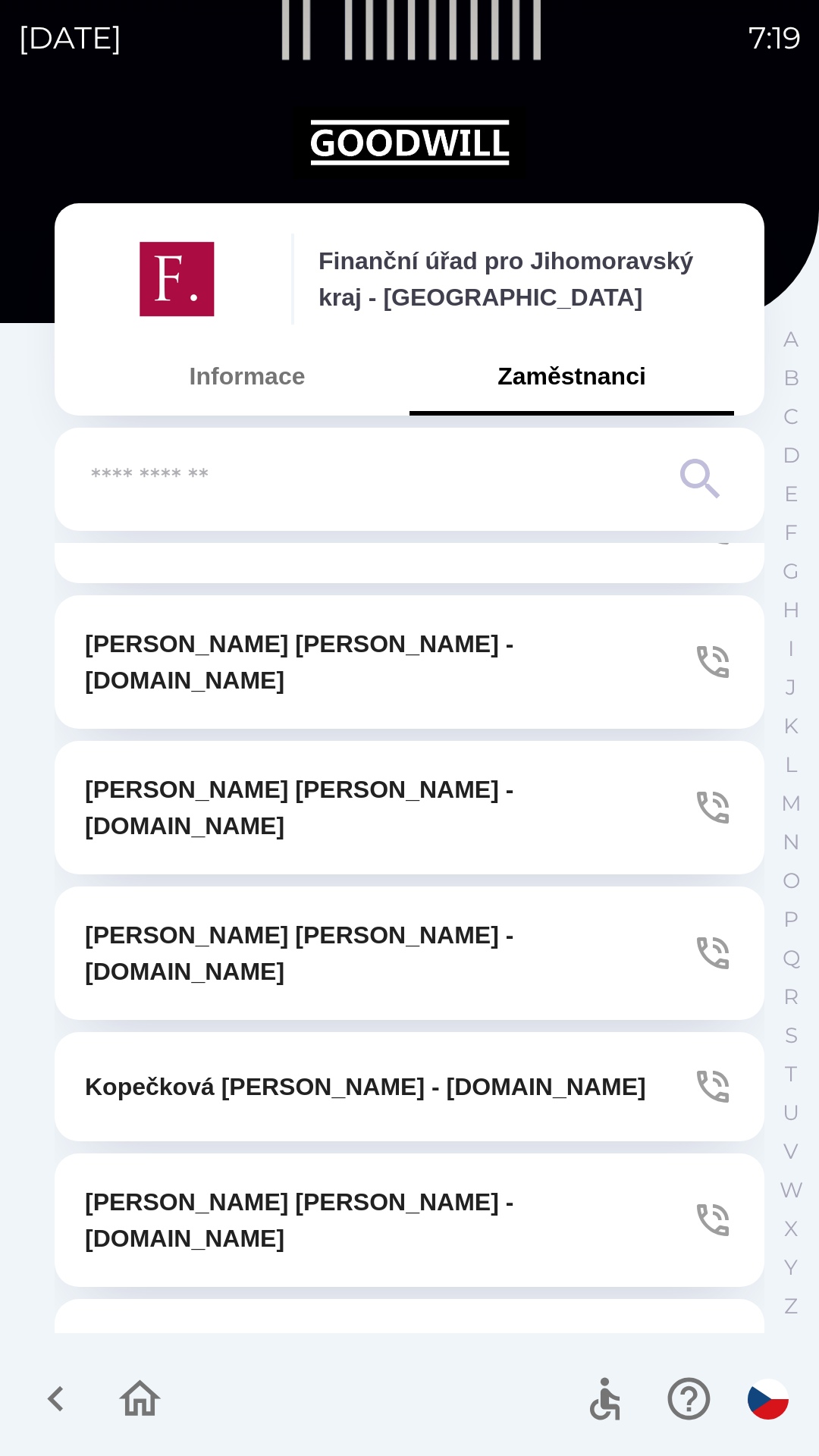
scroll to position [1870, 0]
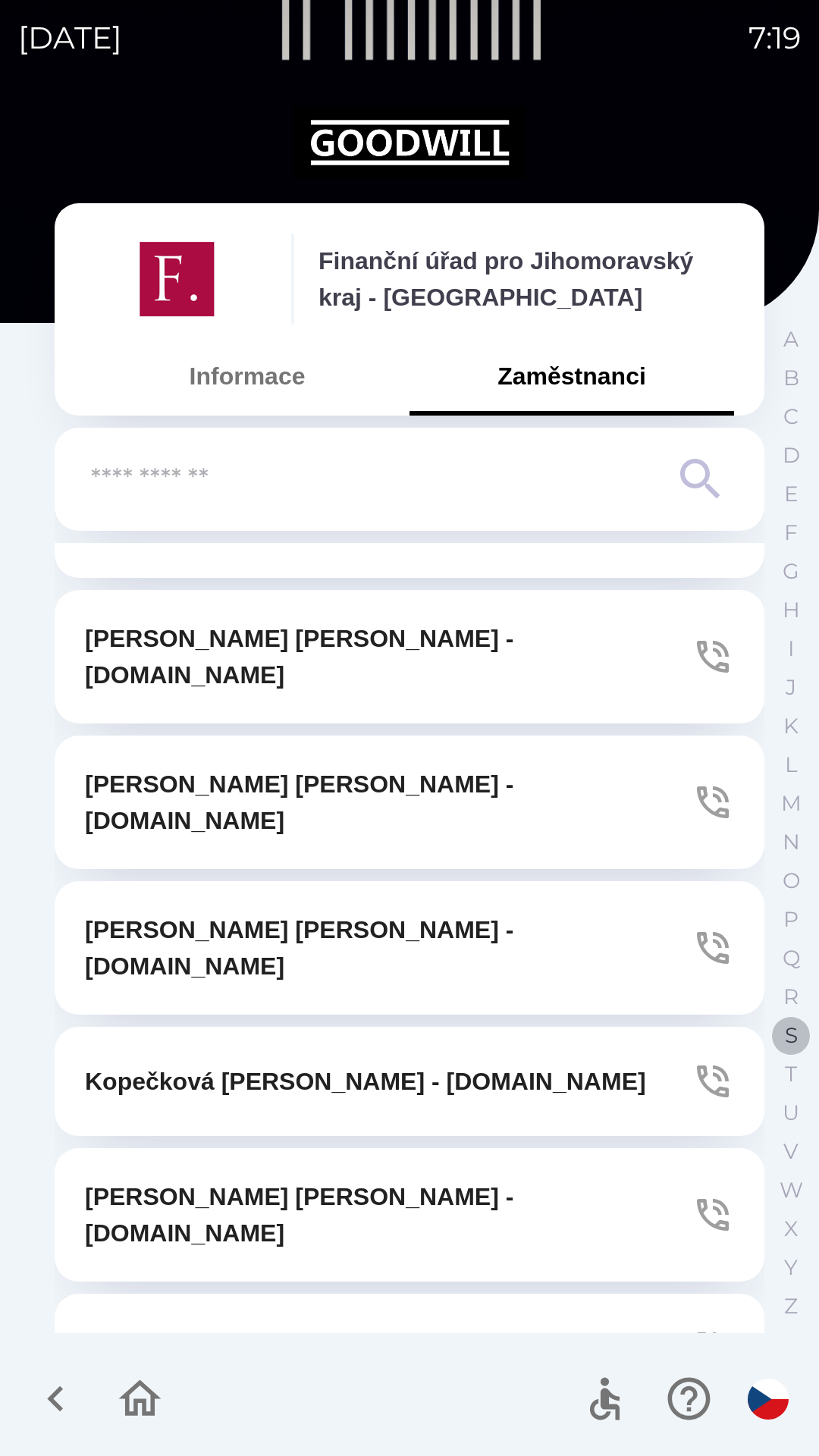
click at [798, 1041] on button "S" at bounding box center [791, 1035] width 37 height 38
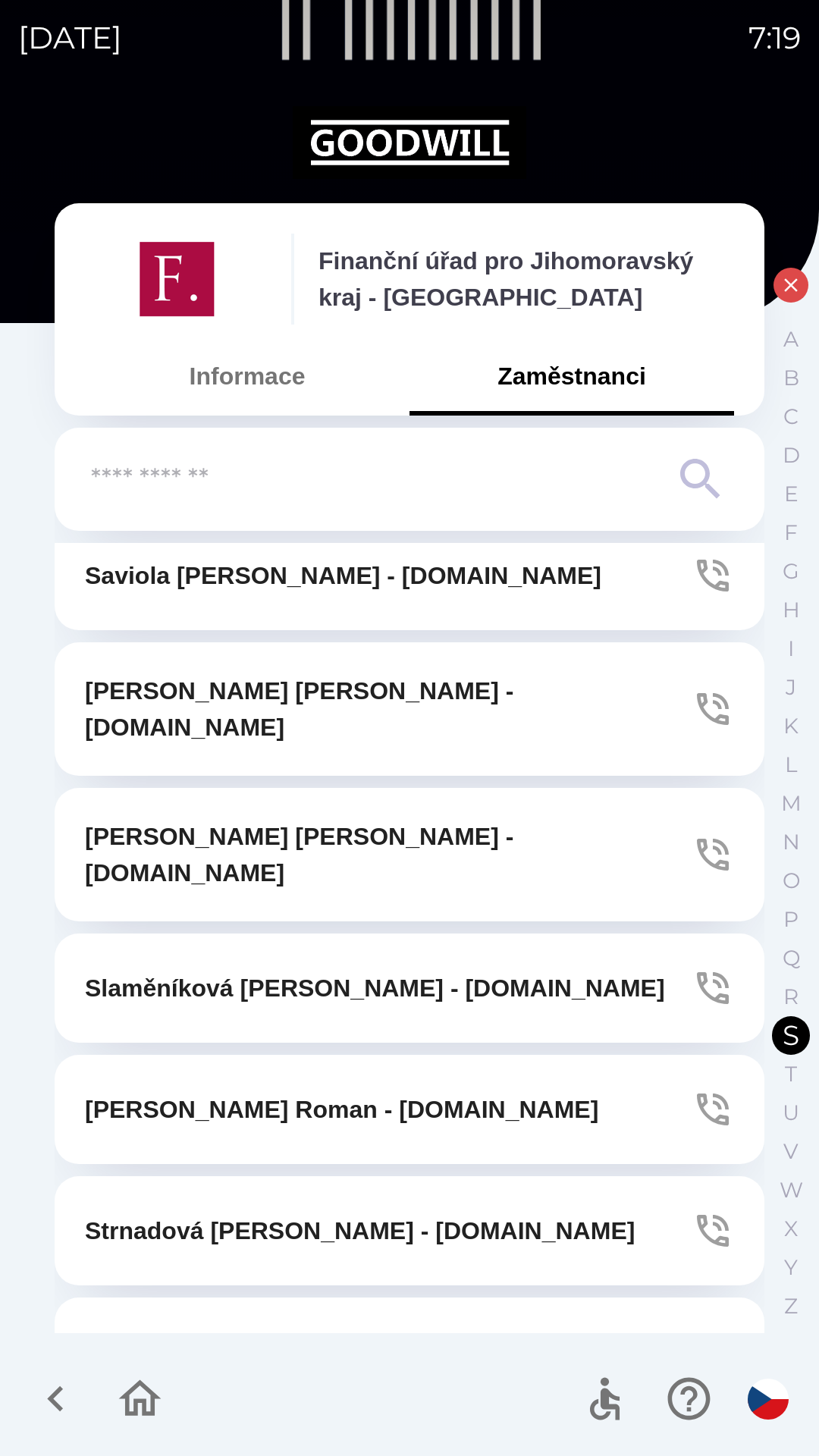
scroll to position [0, 0]
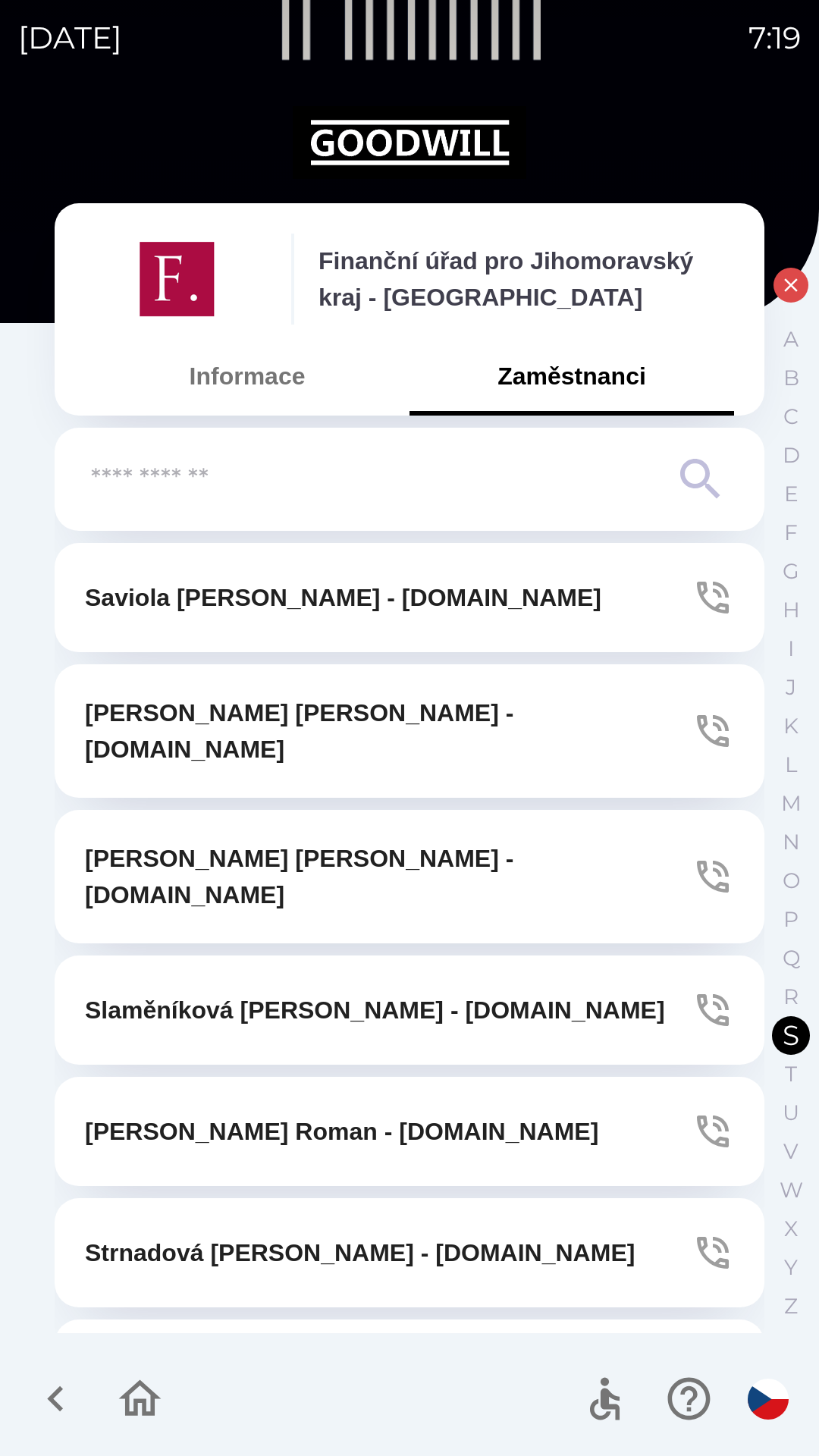
click at [790, 283] on icon "button" at bounding box center [791, 285] width 14 height 14
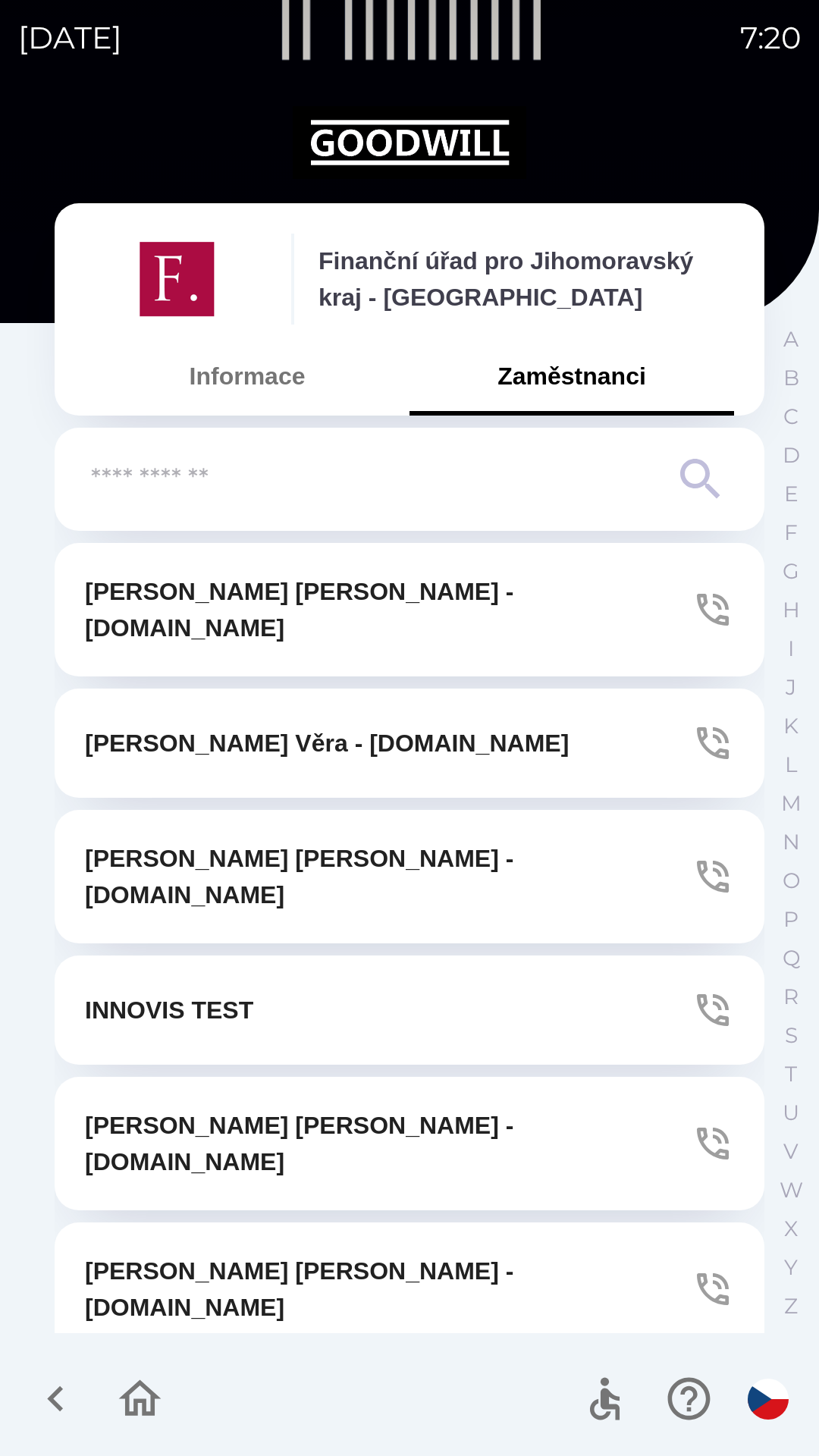
click at [149, 1390] on icon "button" at bounding box center [140, 1398] width 42 height 37
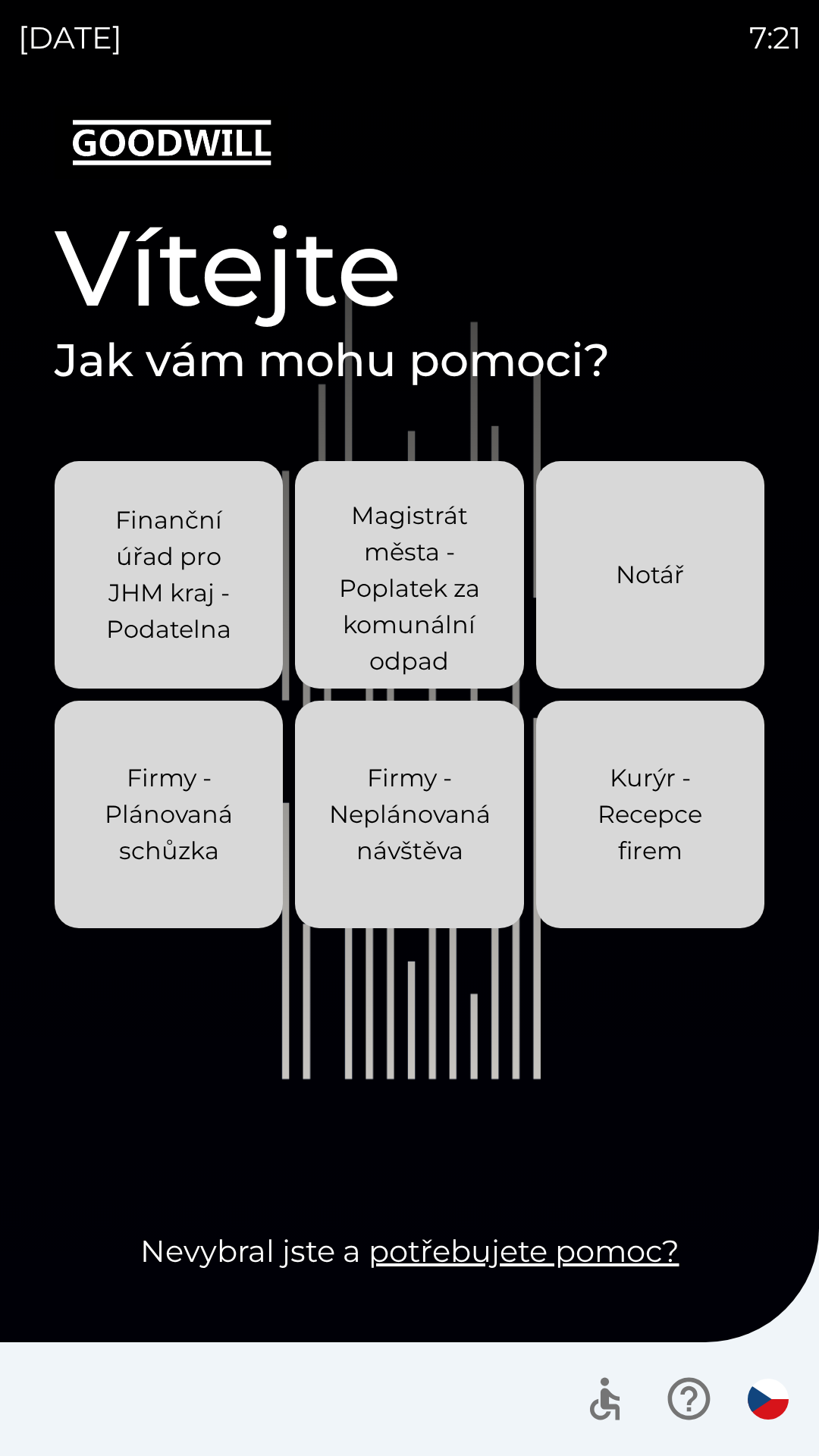
click at [180, 561] on p "Finanční úřad pro JHM kraj - Podatelna" at bounding box center [169, 574] width 156 height 145
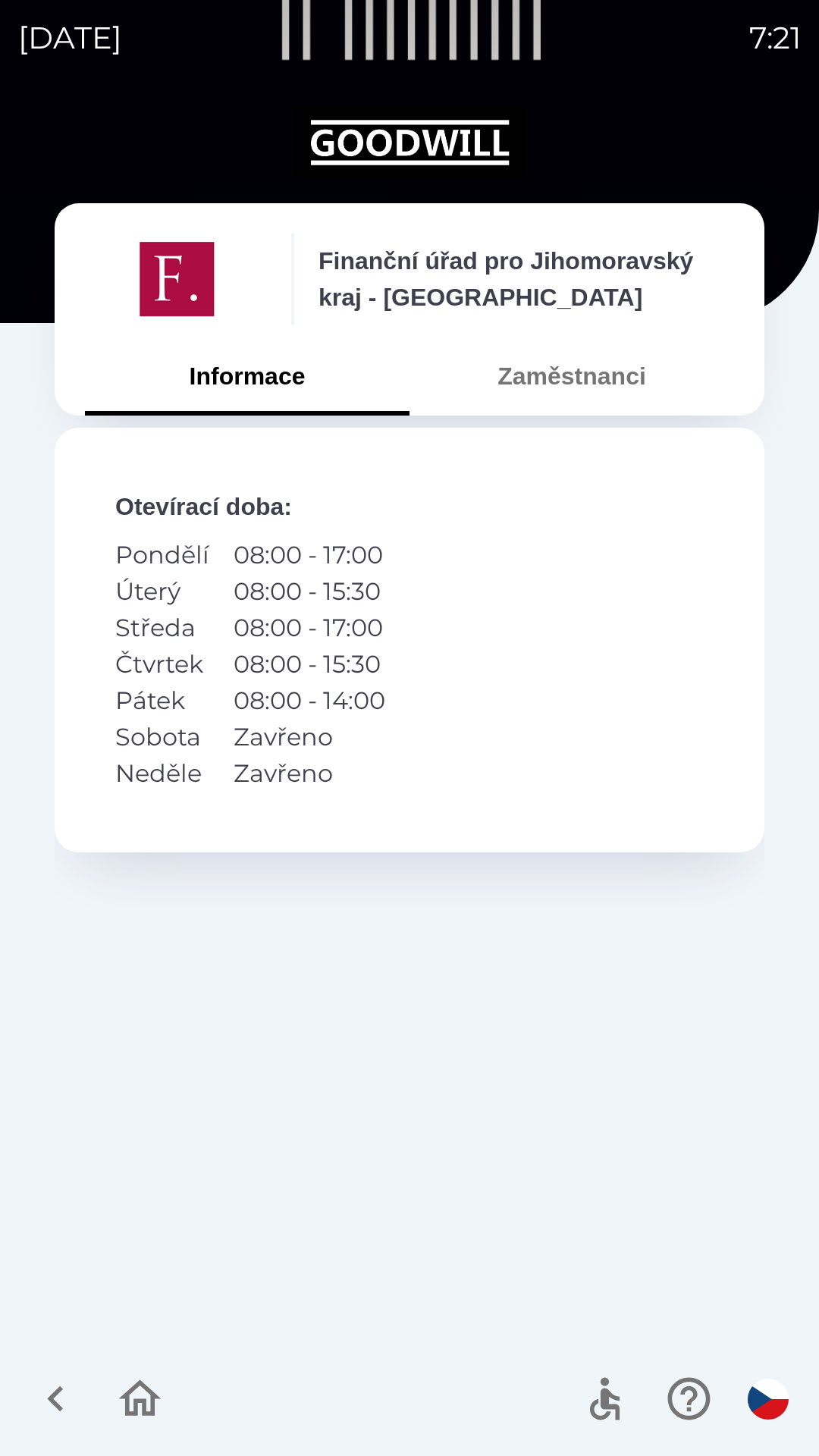
click at [615, 373] on button "Zaměstnanci" at bounding box center [572, 376] width 324 height 54
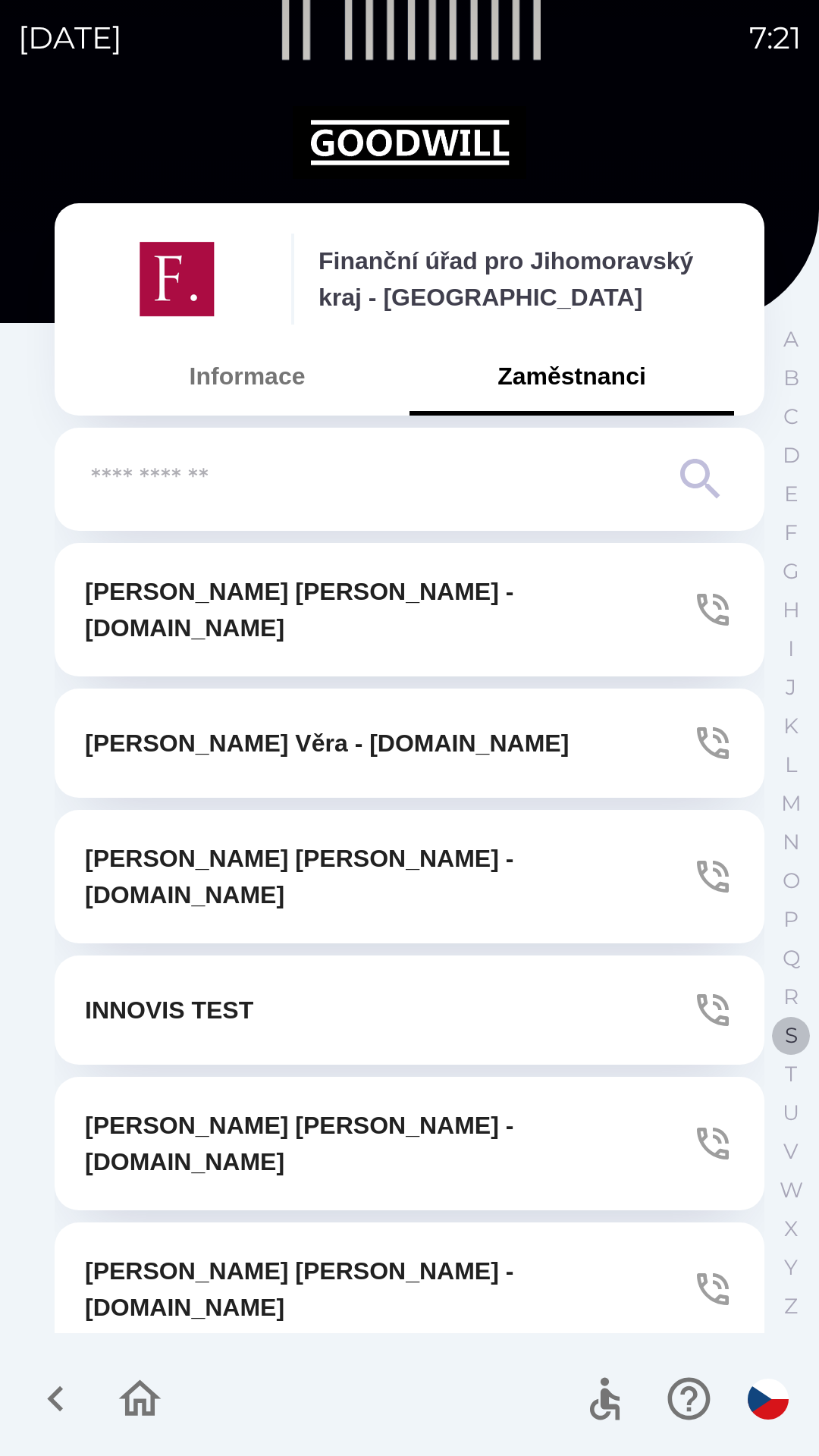
click at [800, 1025] on button "S" at bounding box center [791, 1035] width 37 height 38
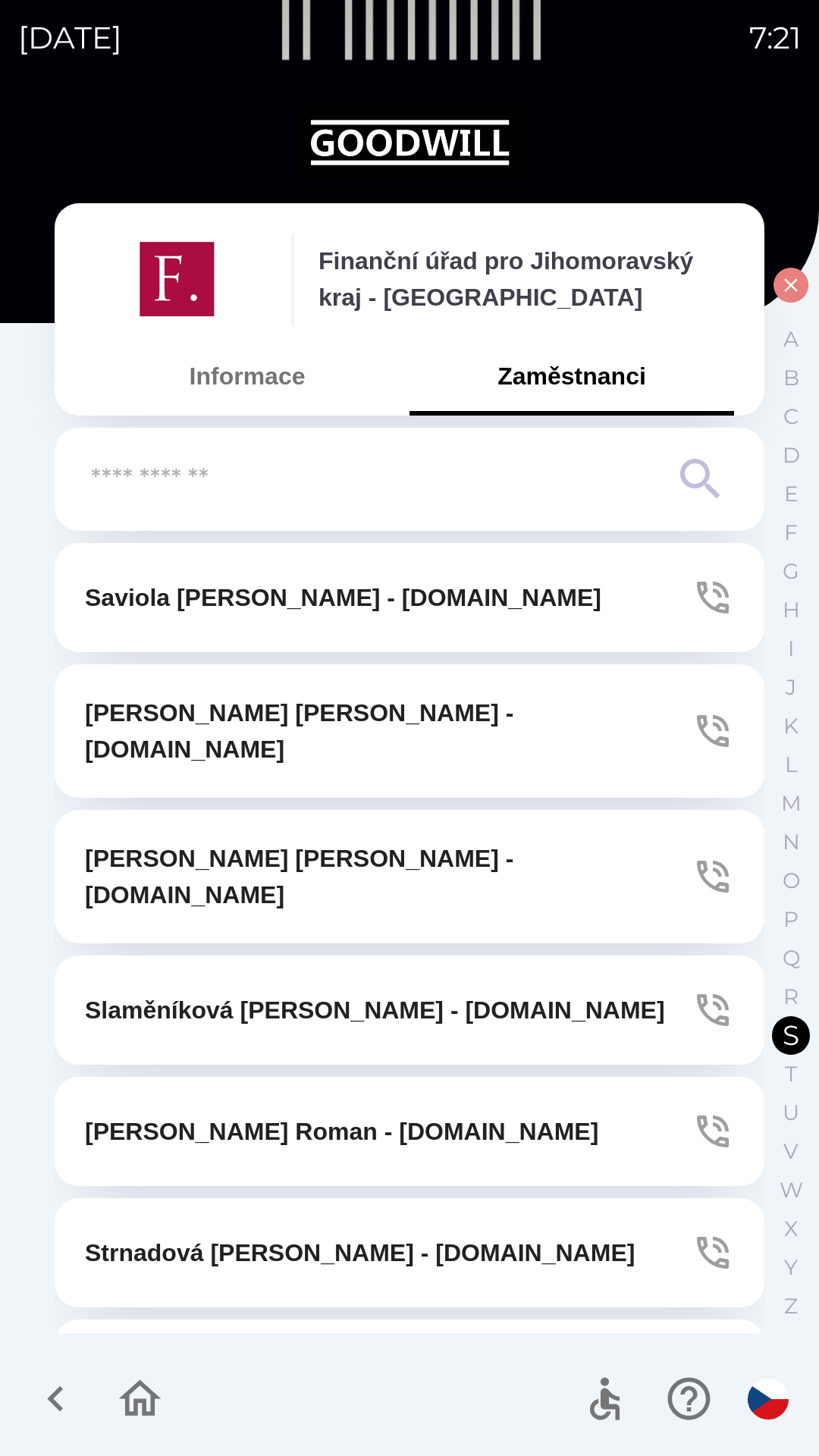
click at [788, 268] on button "button" at bounding box center [791, 285] width 35 height 35
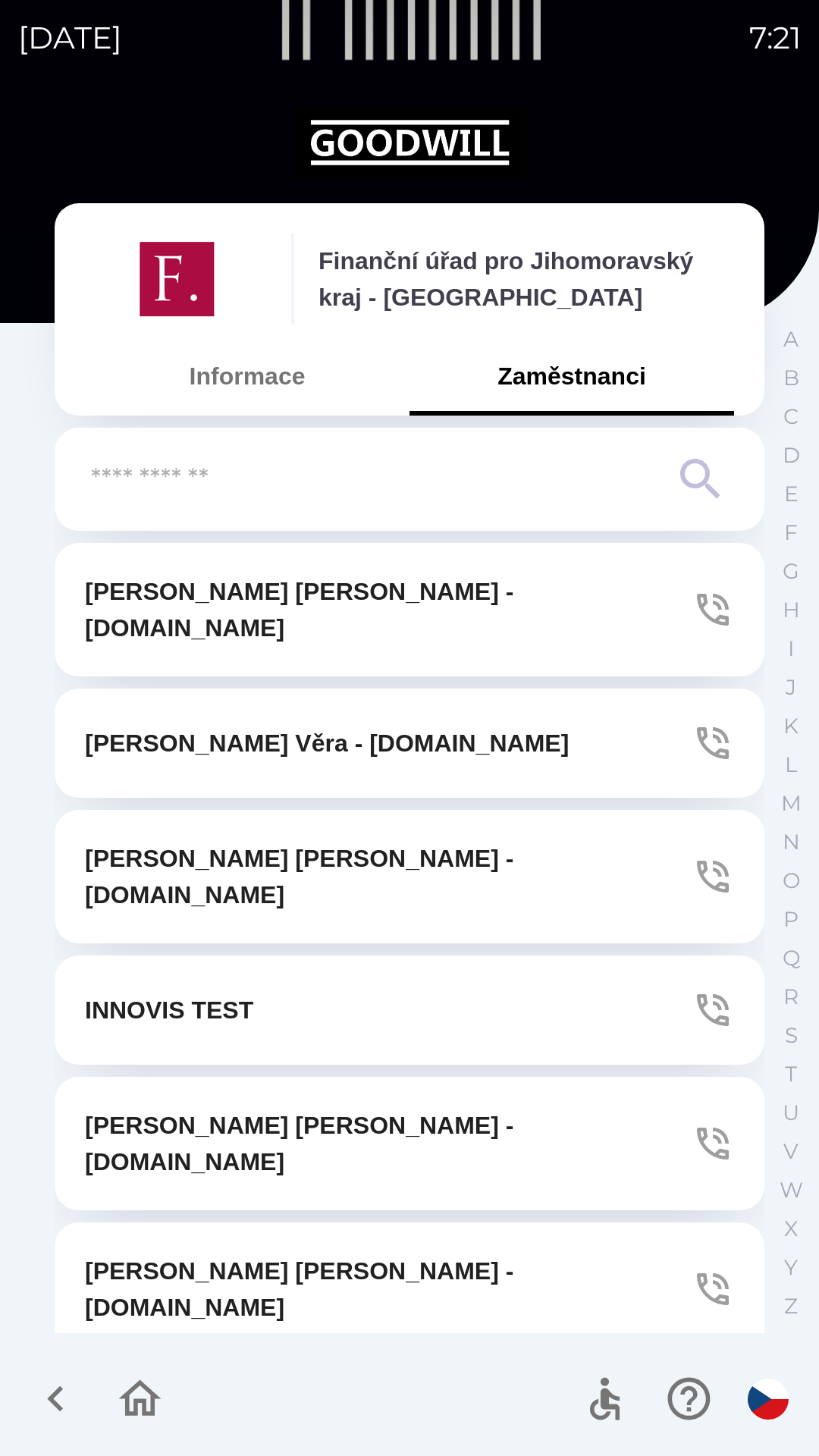
click at [244, 389] on button "Informace" at bounding box center [247, 376] width 324 height 54
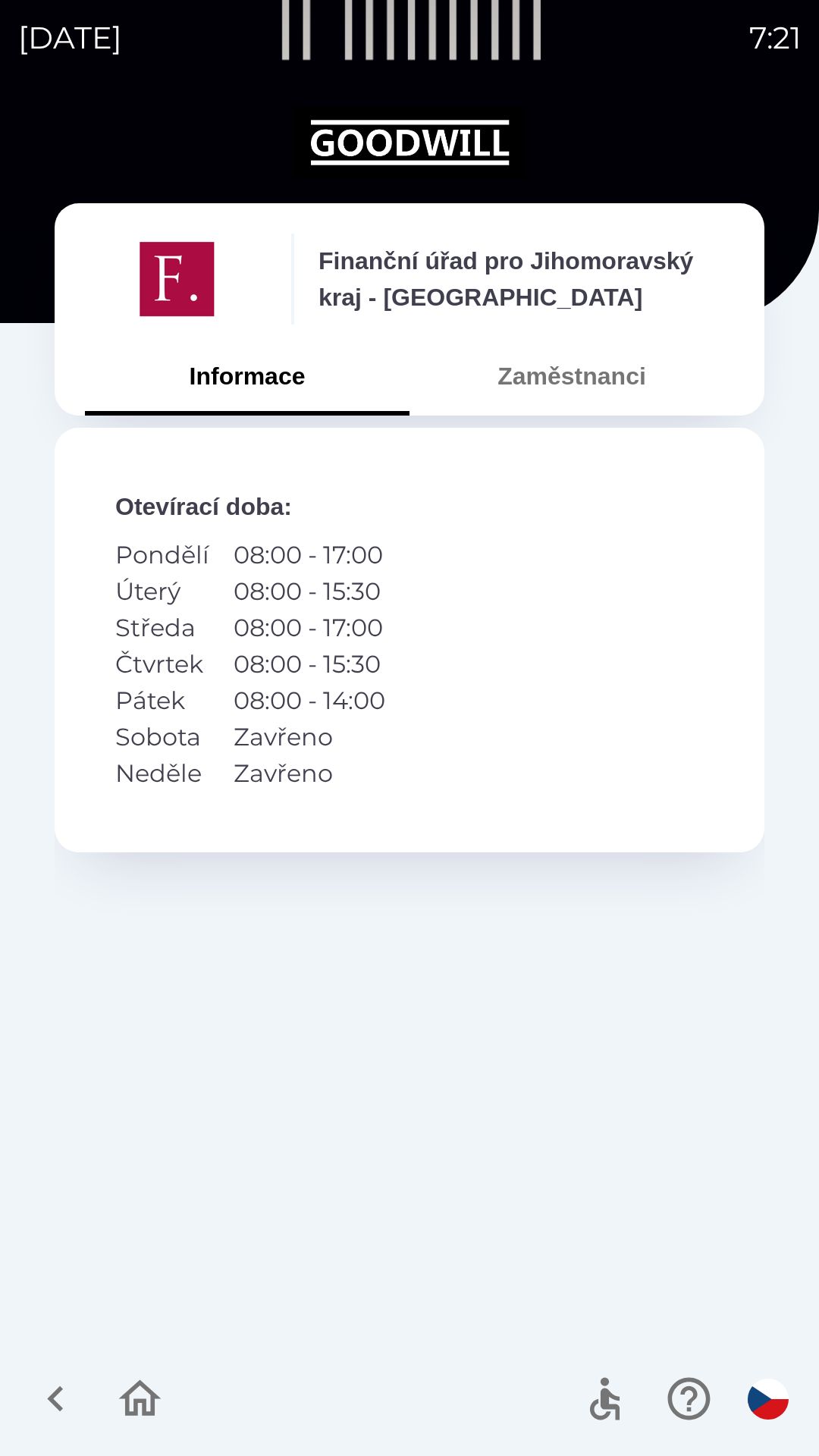
click at [137, 1409] on icon "button" at bounding box center [140, 1398] width 42 height 37
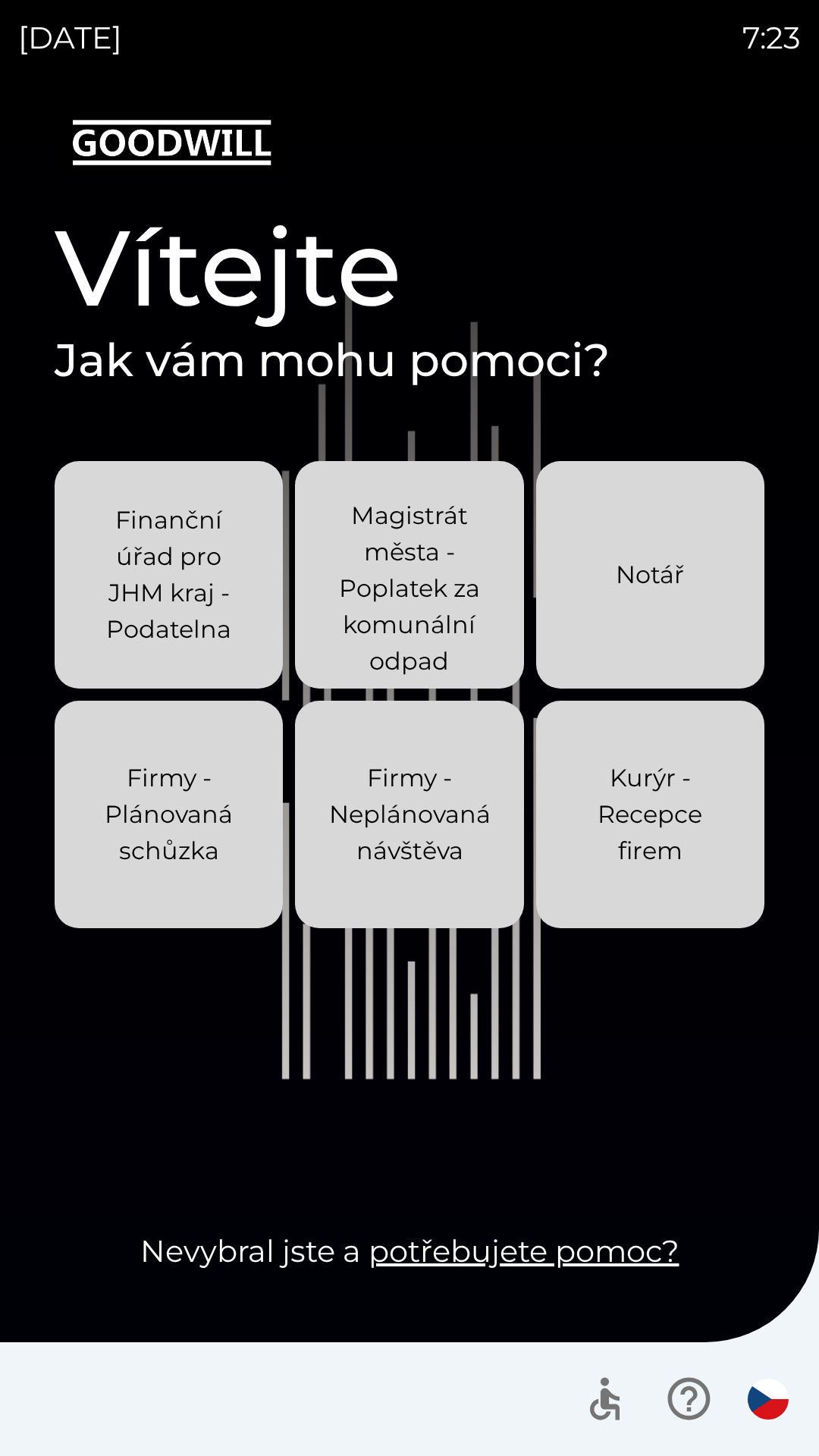
click at [189, 587] on p "Finanční úřad pro JHM kraj - Podatelna" at bounding box center [169, 574] width 156 height 145
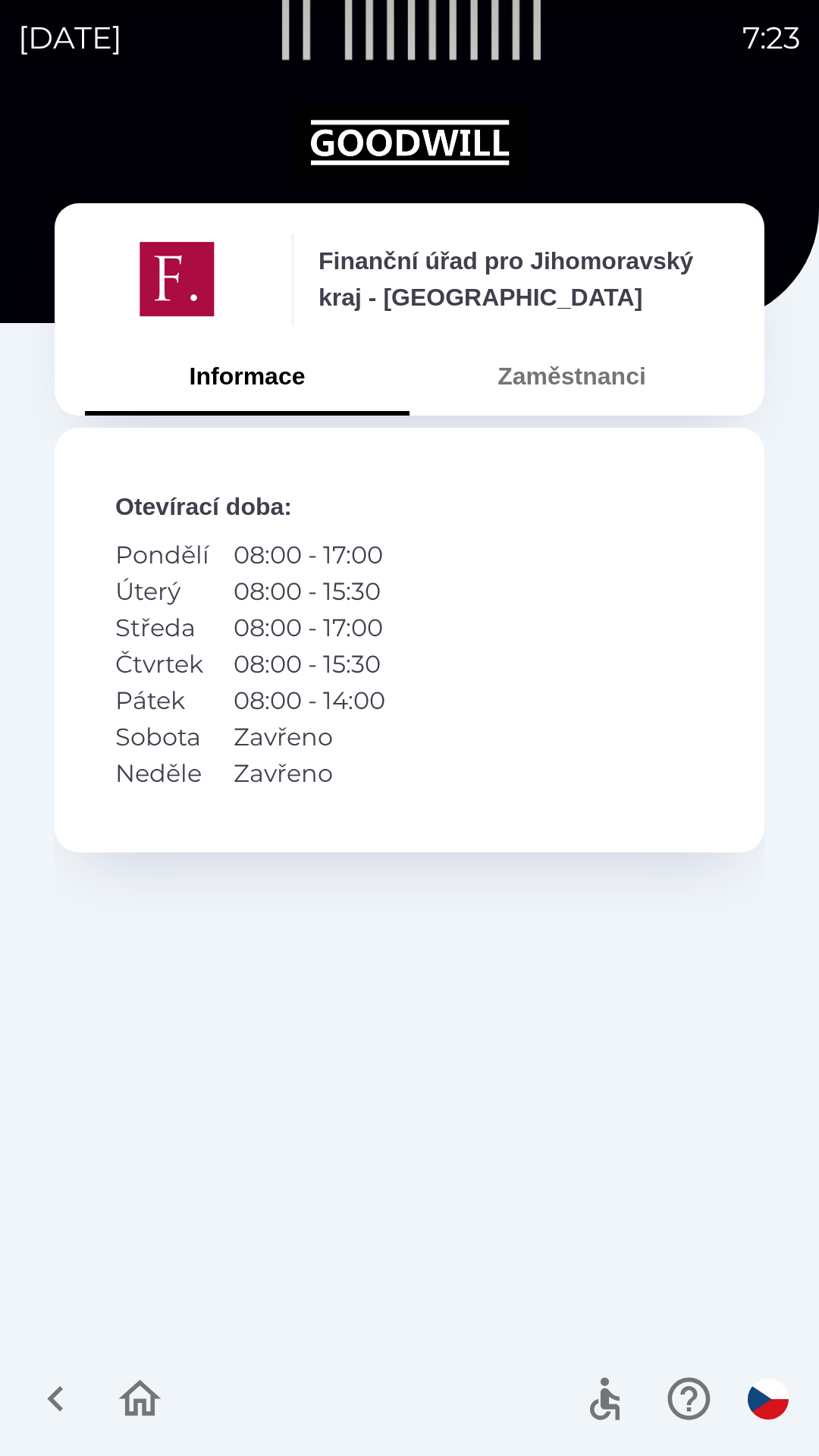
click at [599, 398] on button "Zaměstnanci" at bounding box center [572, 376] width 324 height 54
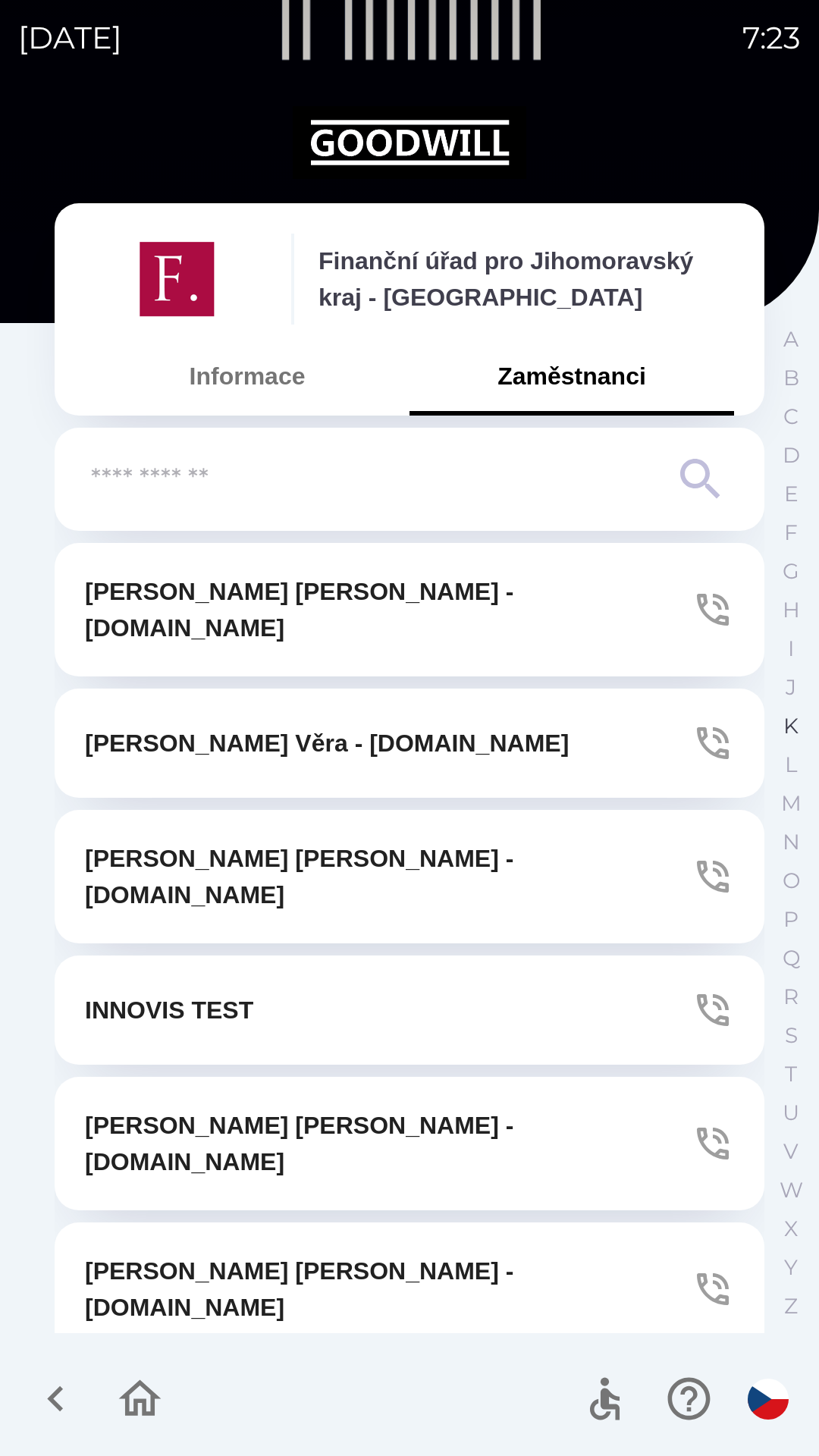
click at [787, 727] on p "K" at bounding box center [791, 726] width 15 height 26
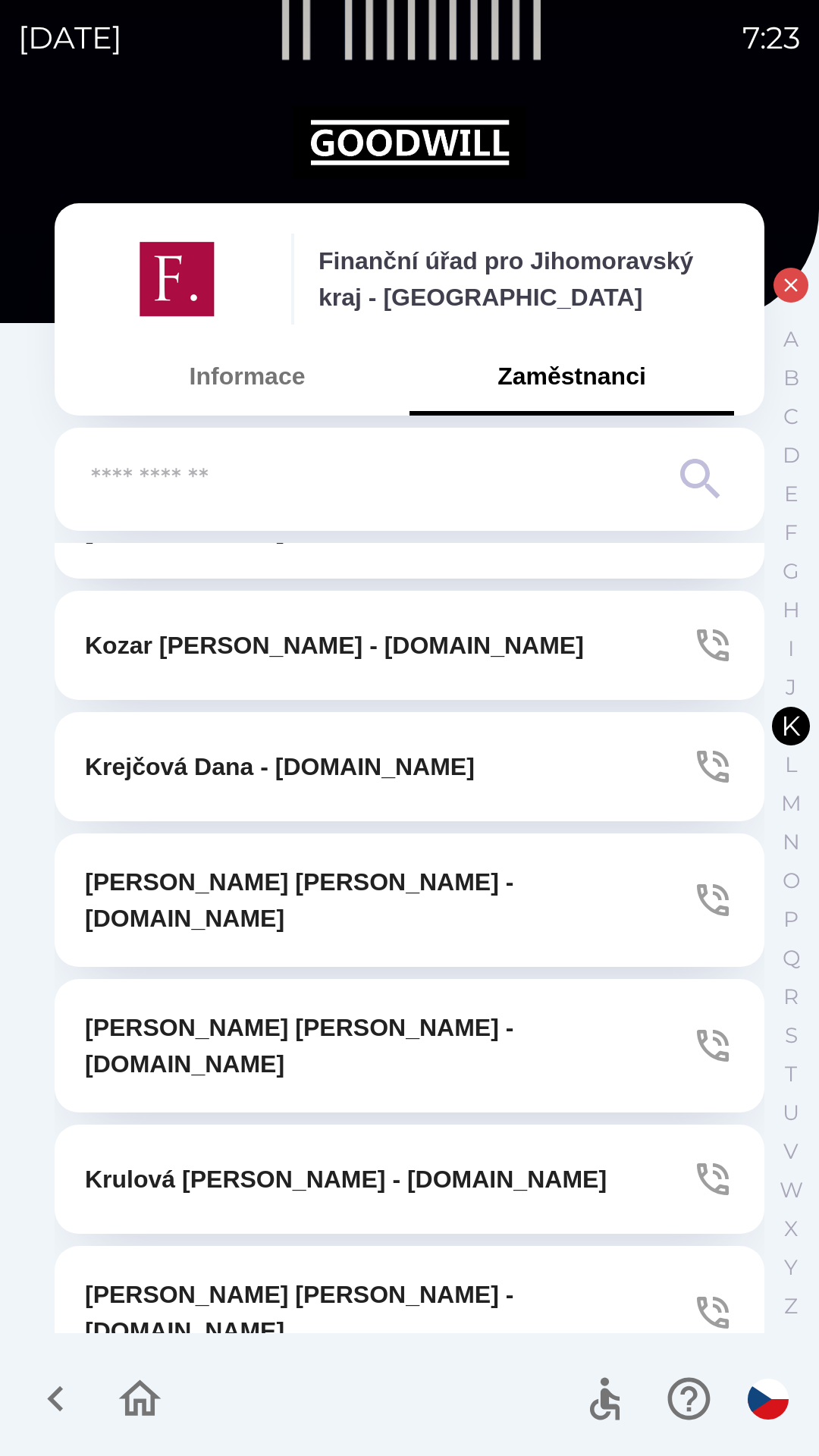
scroll to position [657, 0]
click at [697, 1291] on icon "button" at bounding box center [712, 1312] width 42 height 42
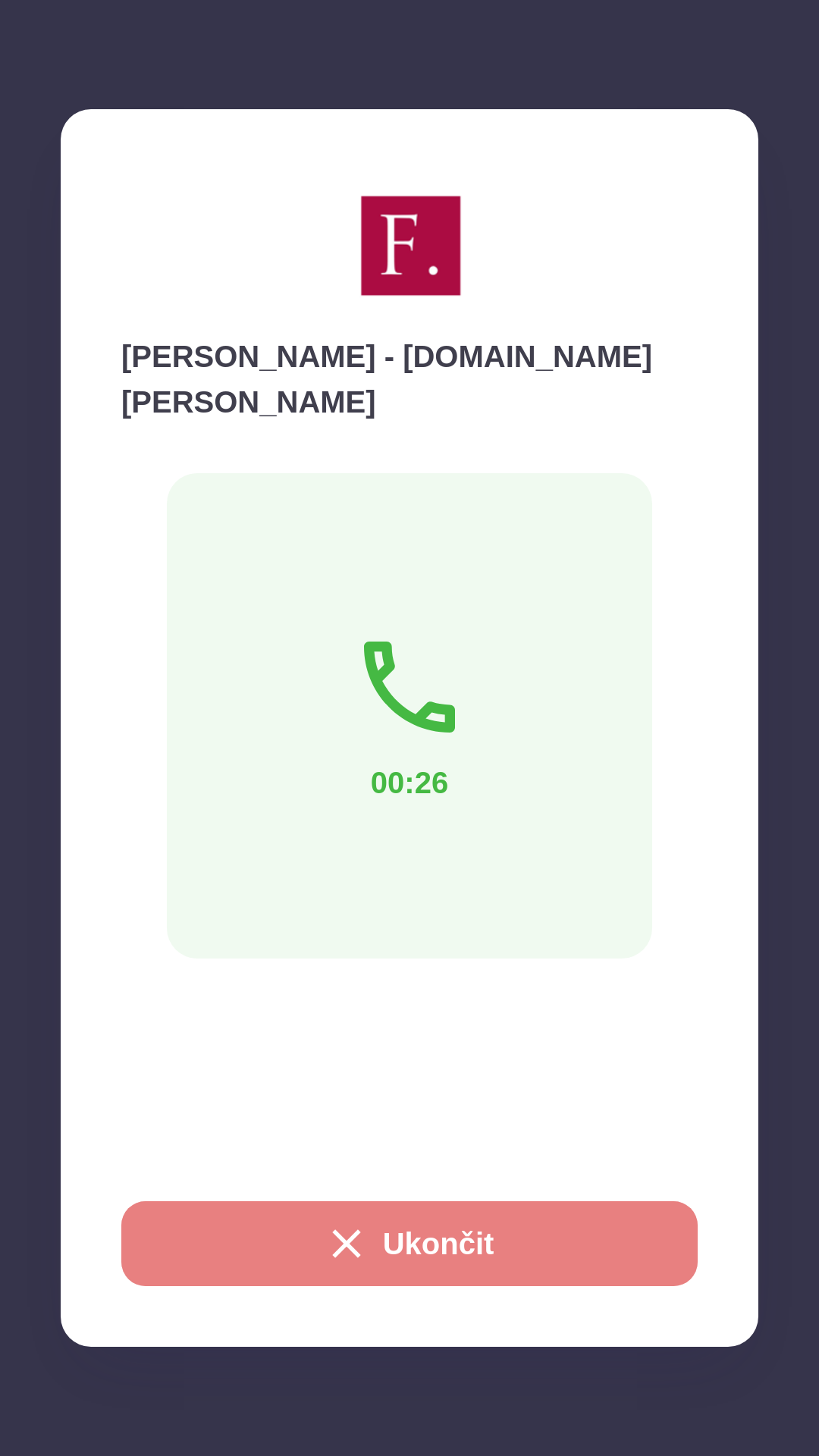
click at [410, 1242] on button "Ukončit" at bounding box center [410, 1243] width 576 height 85
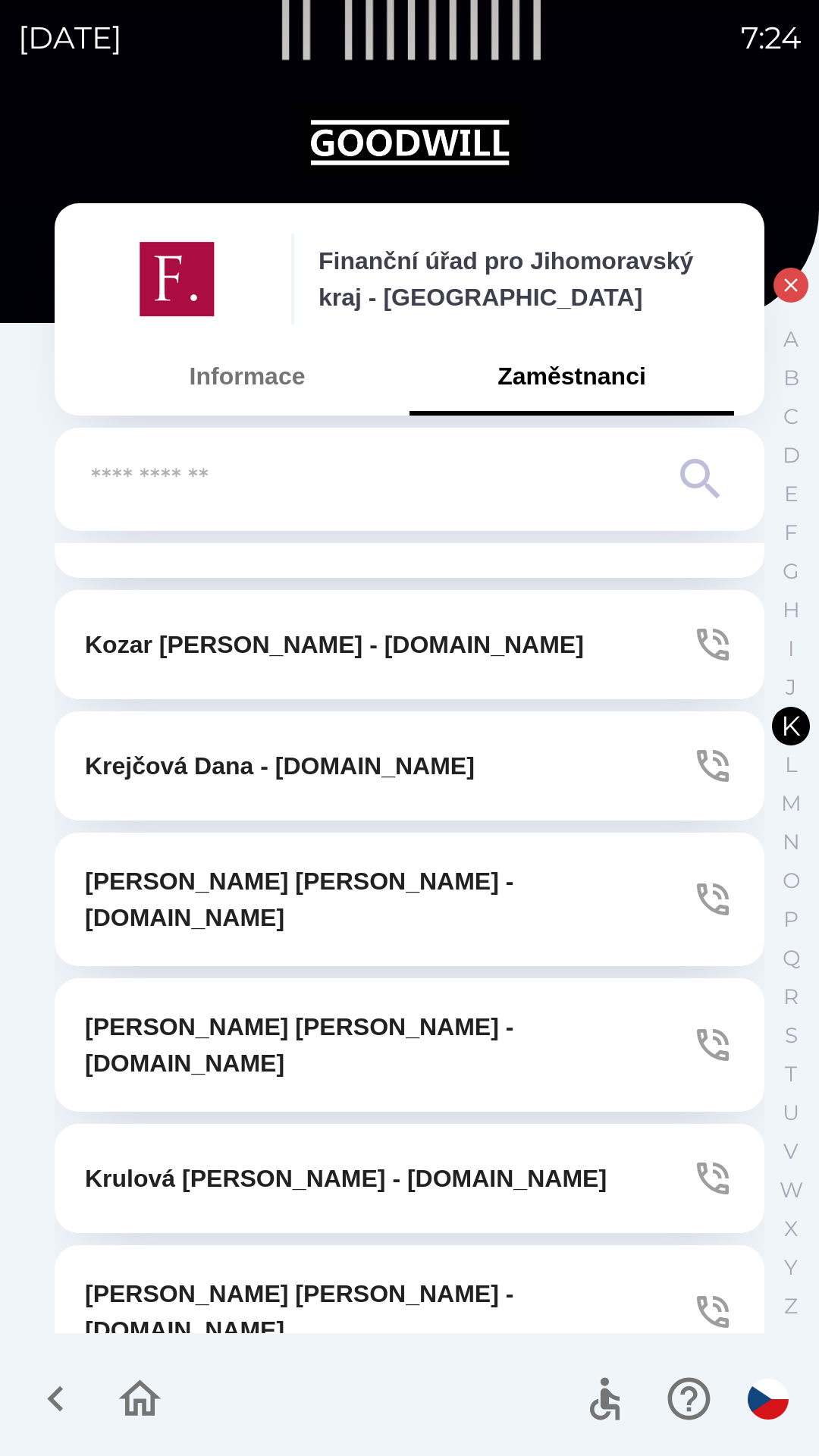
click at [126, 1409] on icon "button" at bounding box center [140, 1399] width 51 height 51
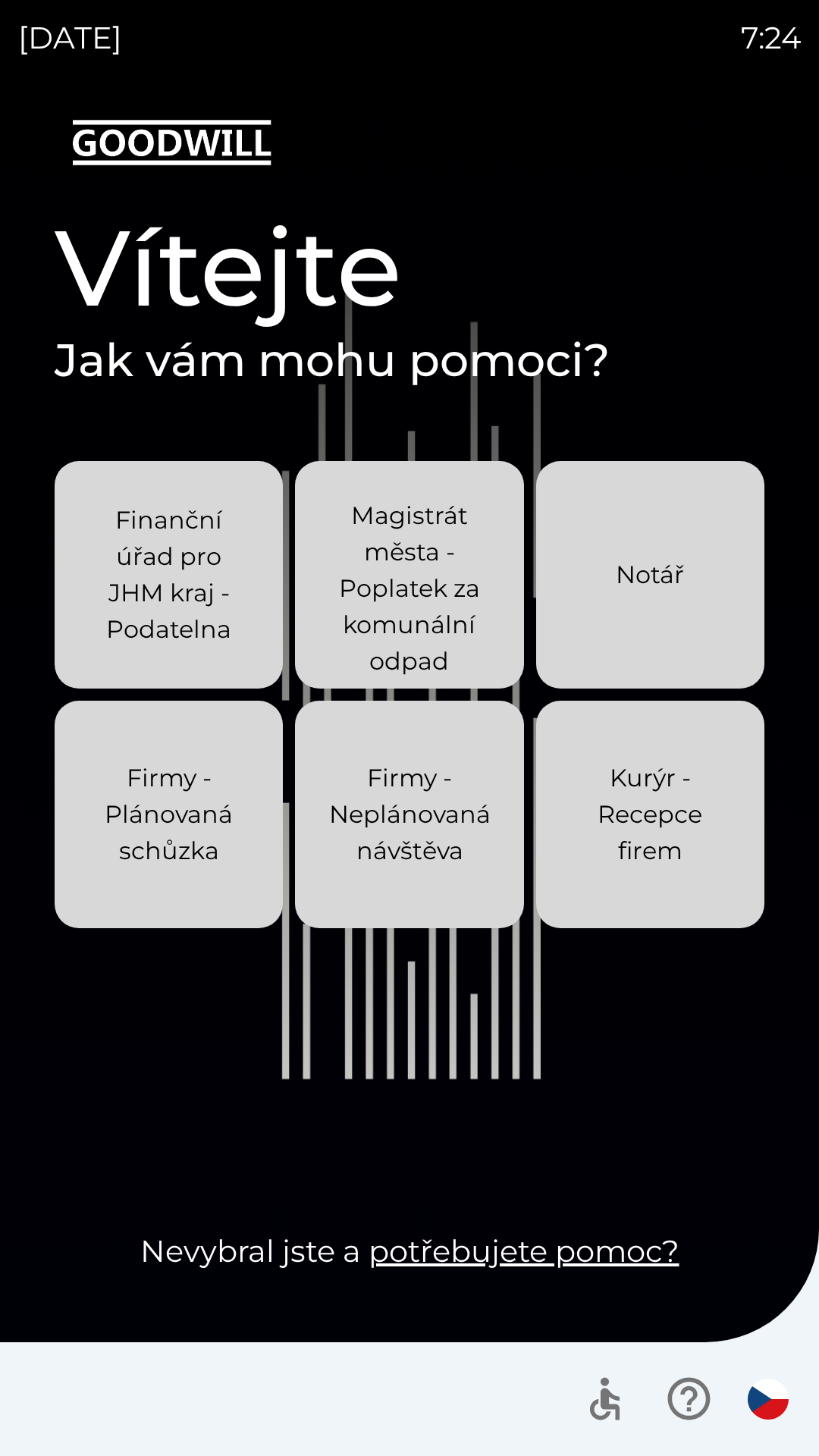
click at [352, 607] on p "Magistrát města - Poplatek za komunální odpad" at bounding box center [410, 588] width 156 height 182
click at [173, 587] on p "Finanční úřad pro JHM kraj - Podatelna" at bounding box center [169, 574] width 156 height 145
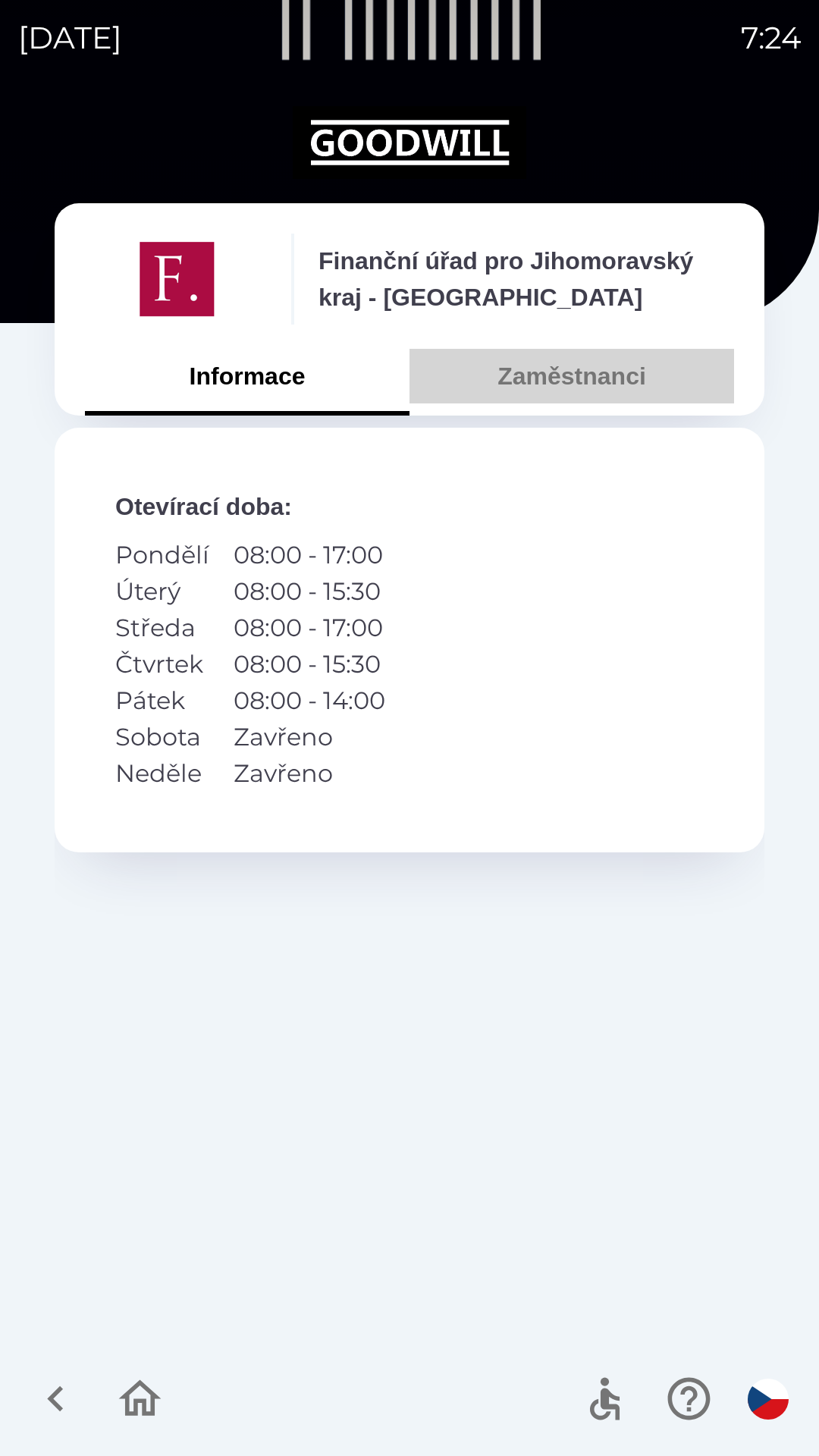
click at [555, 376] on button "Zaměstnanci" at bounding box center [572, 376] width 324 height 54
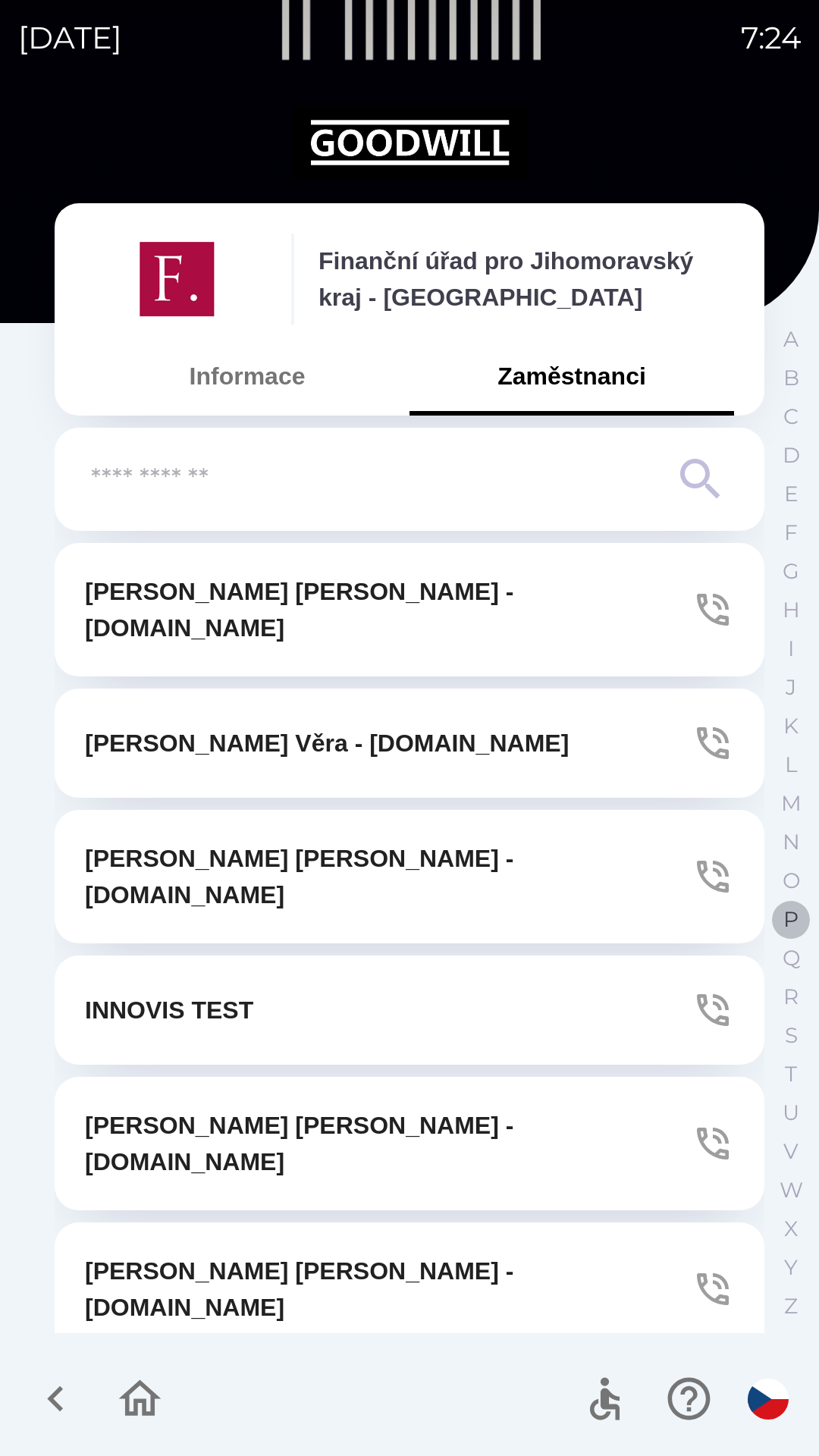
click at [782, 911] on button "P" at bounding box center [791, 919] width 37 height 38
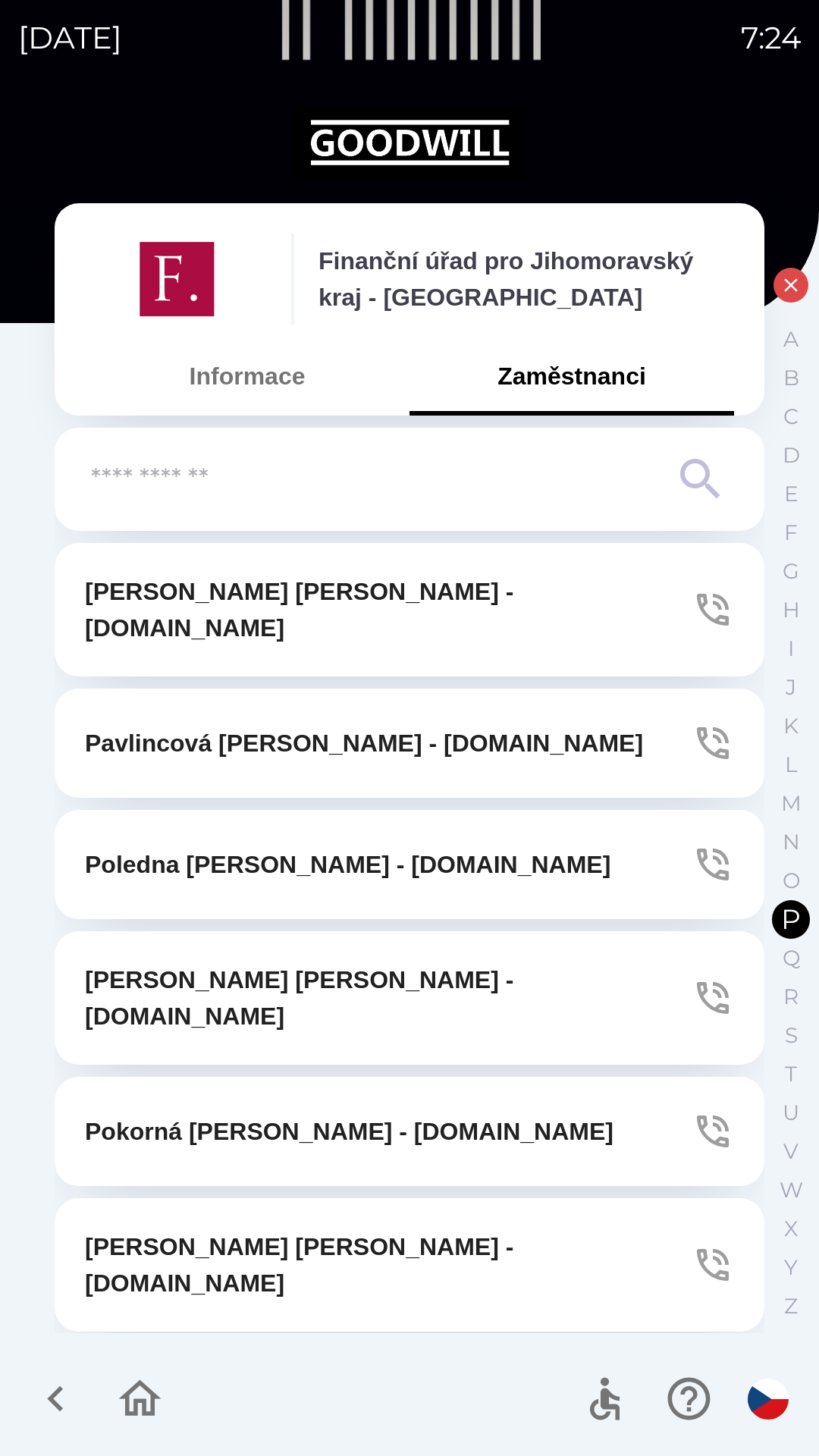
click at [141, 1392] on icon "button" at bounding box center [140, 1399] width 51 height 51
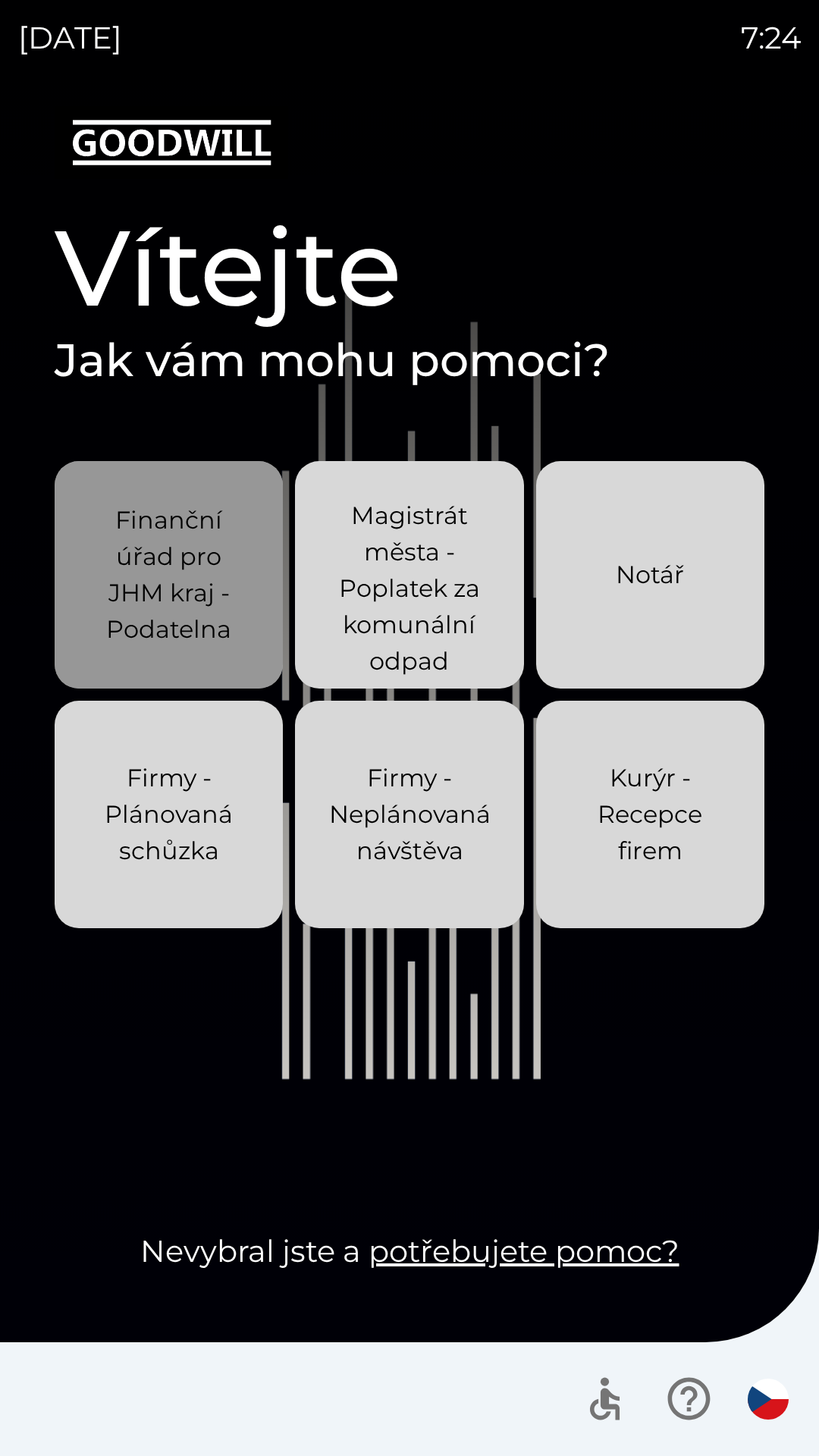
click at [180, 588] on p "Finanční úřad pro JHM kraj - Podatelna" at bounding box center [169, 574] width 156 height 145
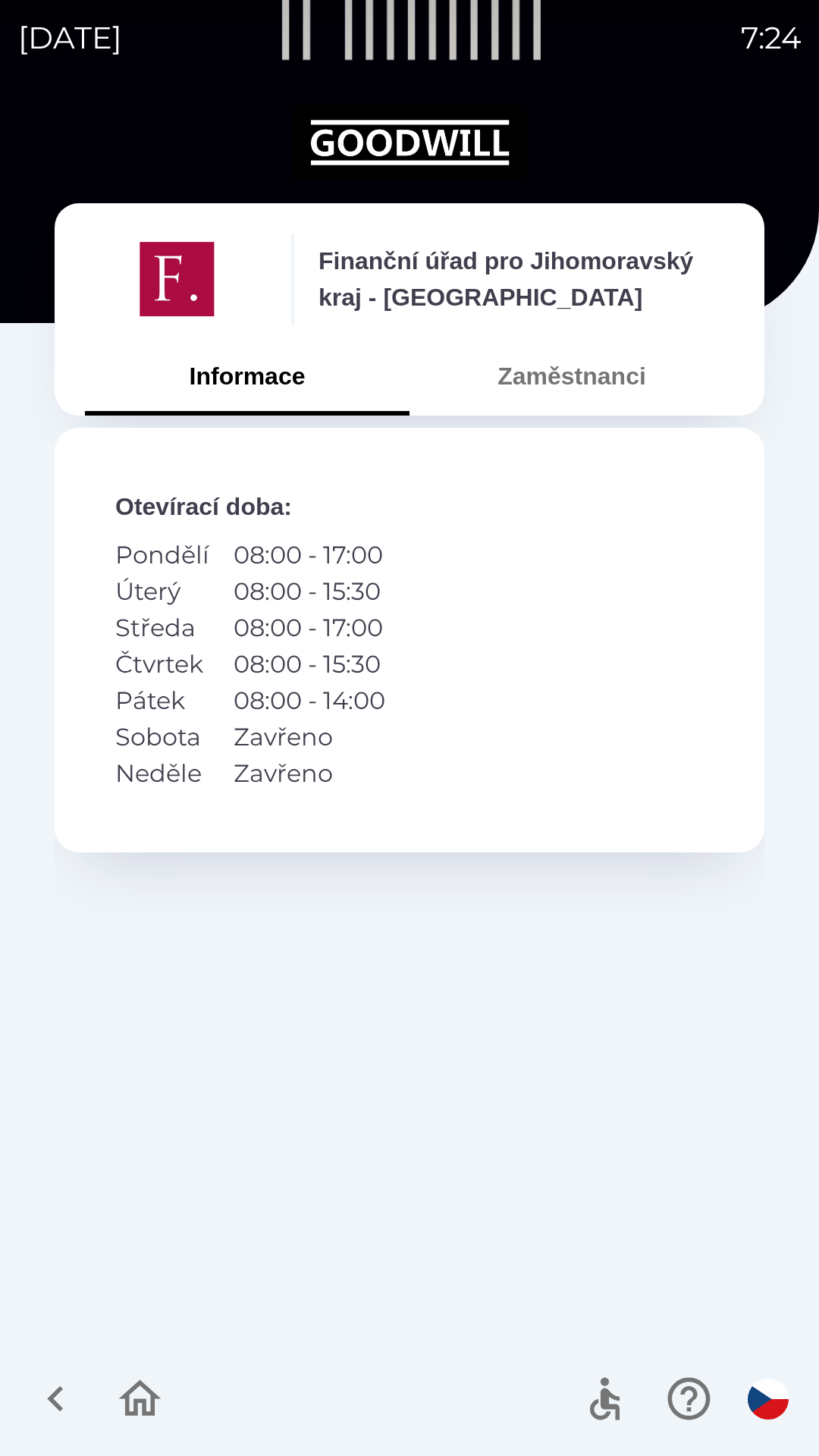
click at [557, 388] on button "Zaměstnanci" at bounding box center [572, 376] width 324 height 54
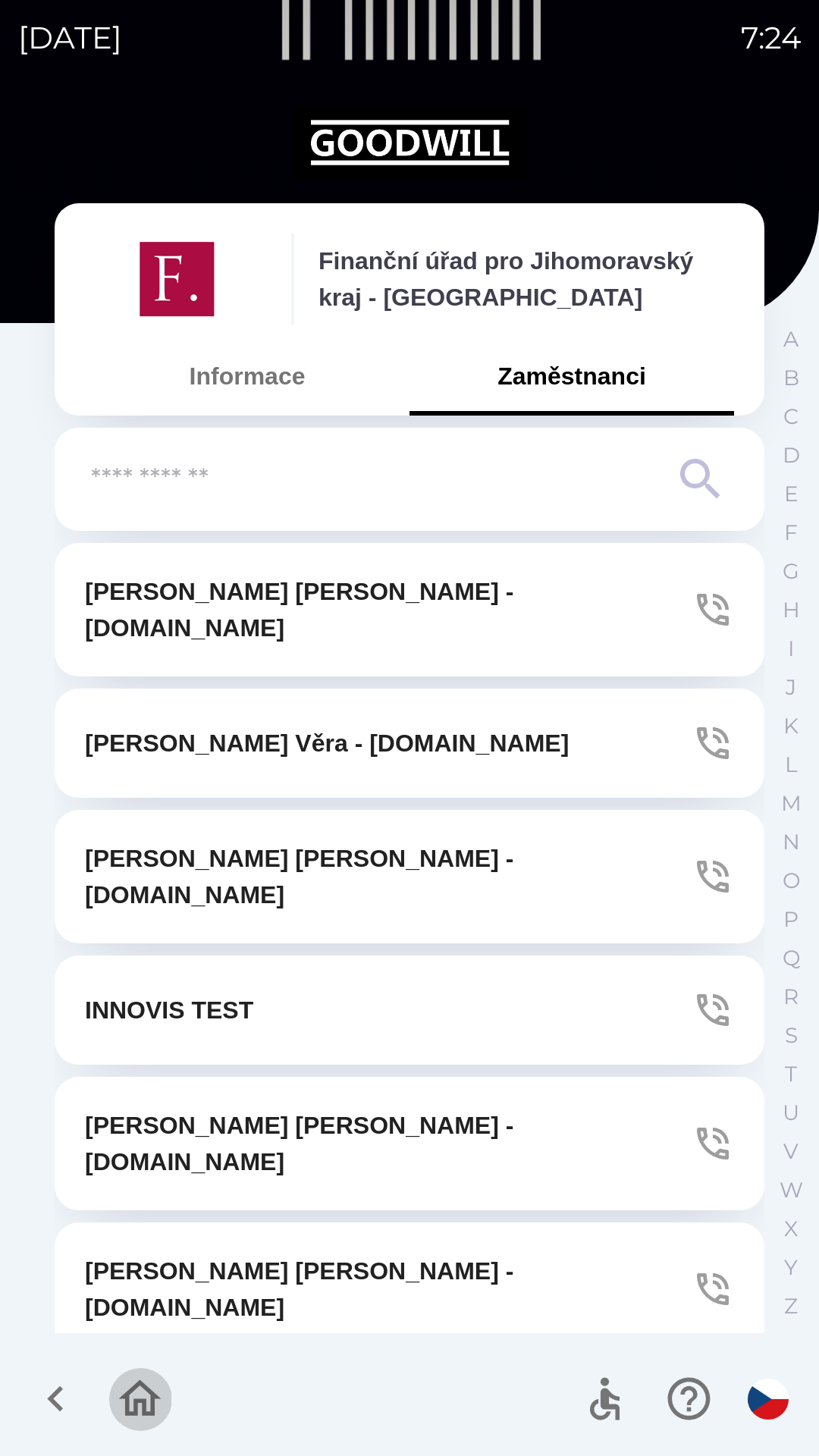
click at [154, 1396] on icon "button" at bounding box center [140, 1398] width 42 height 37
